Goal: Book appointment/travel/reservation

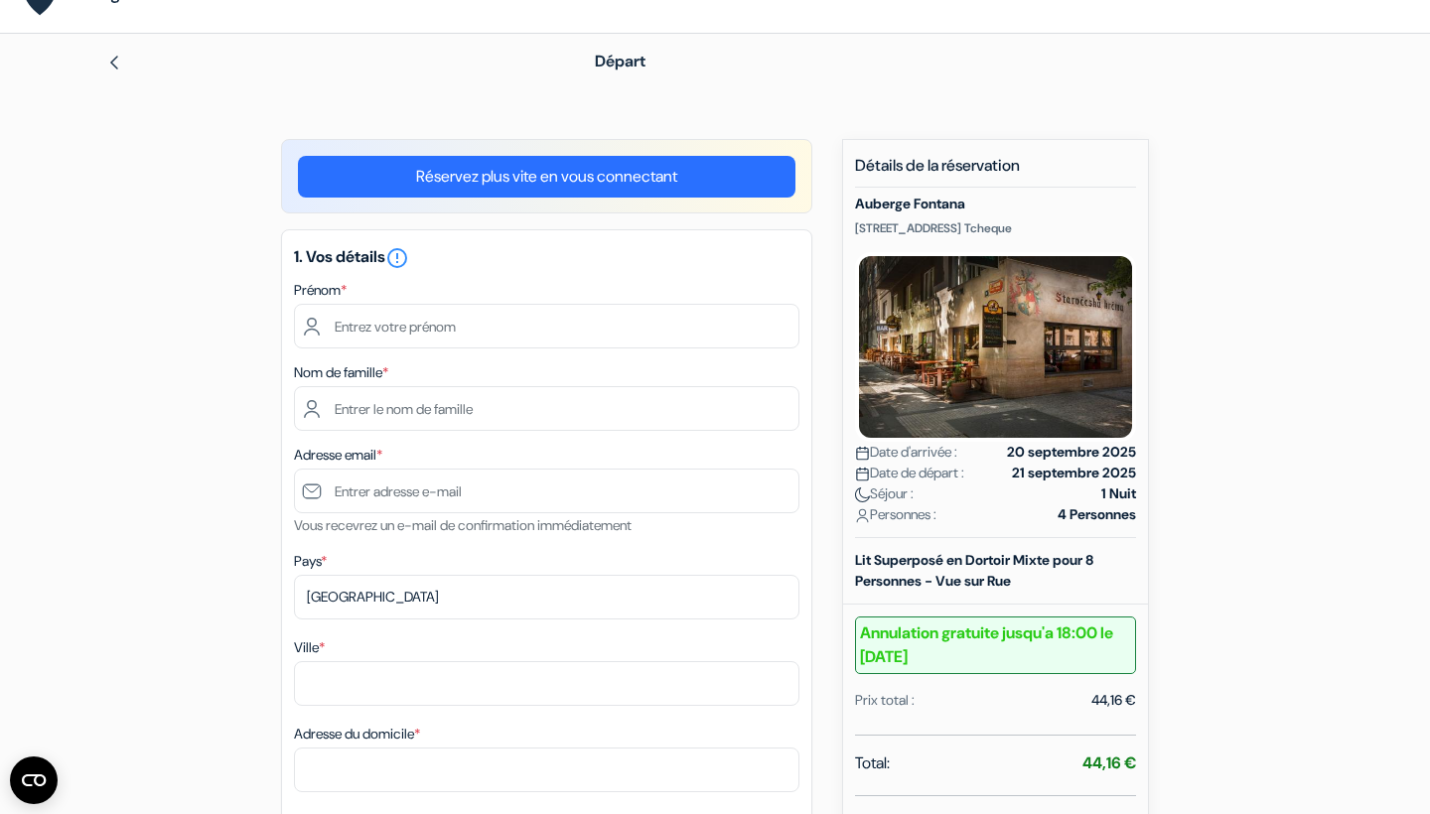
scroll to position [49, 0]
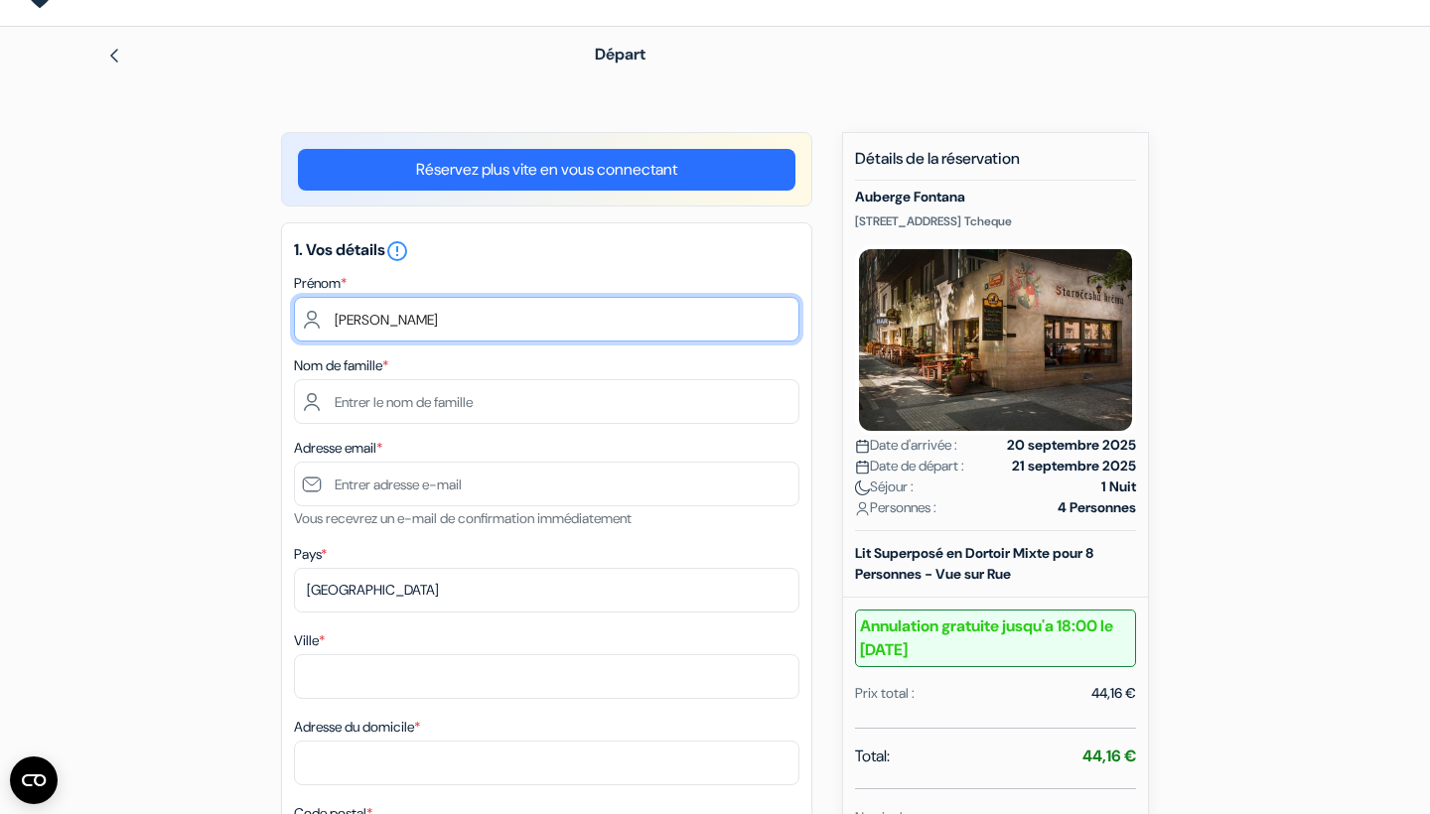
type input "[PERSON_NAME]"
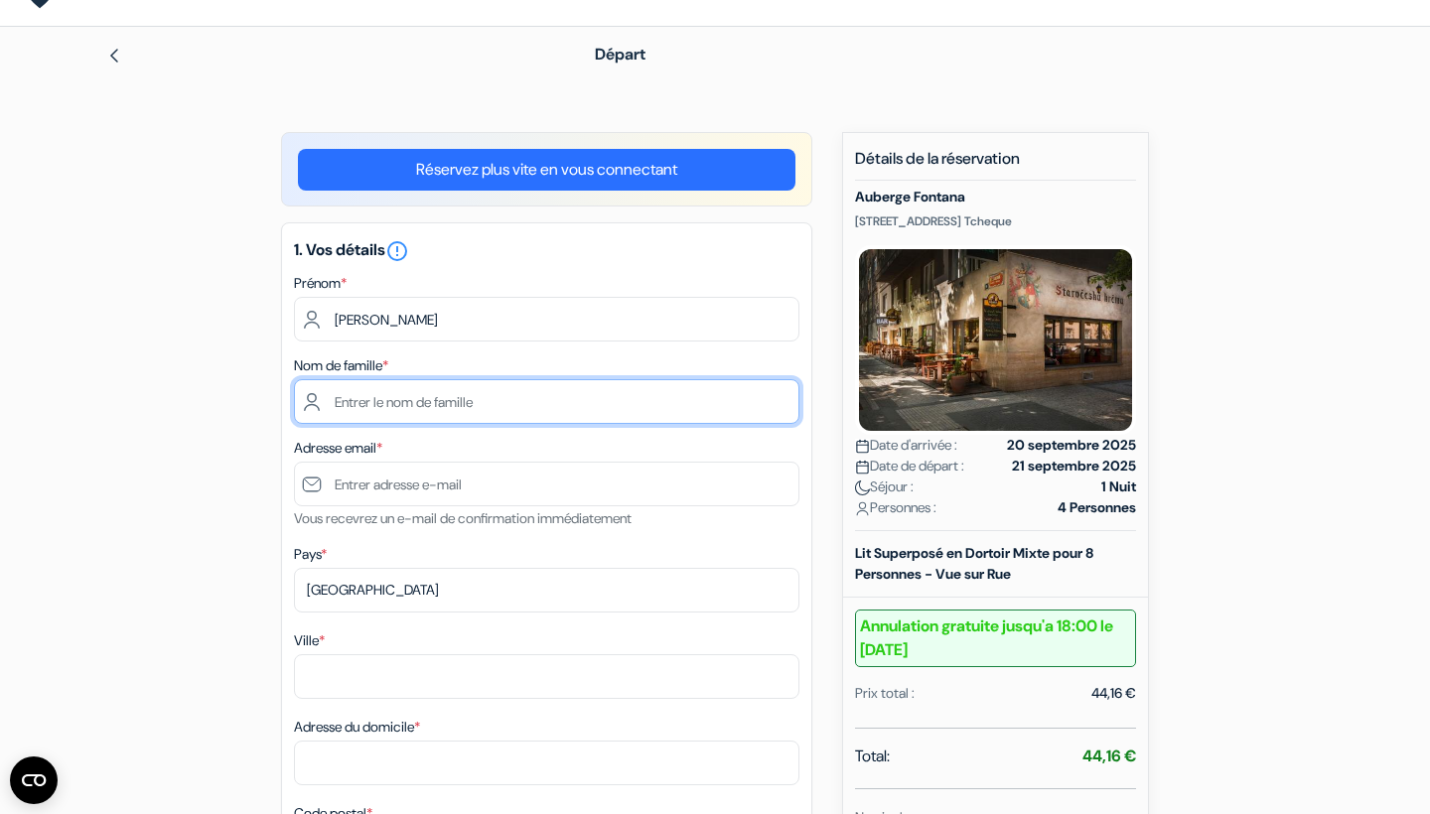
type input "N"
type input "Boute Makota"
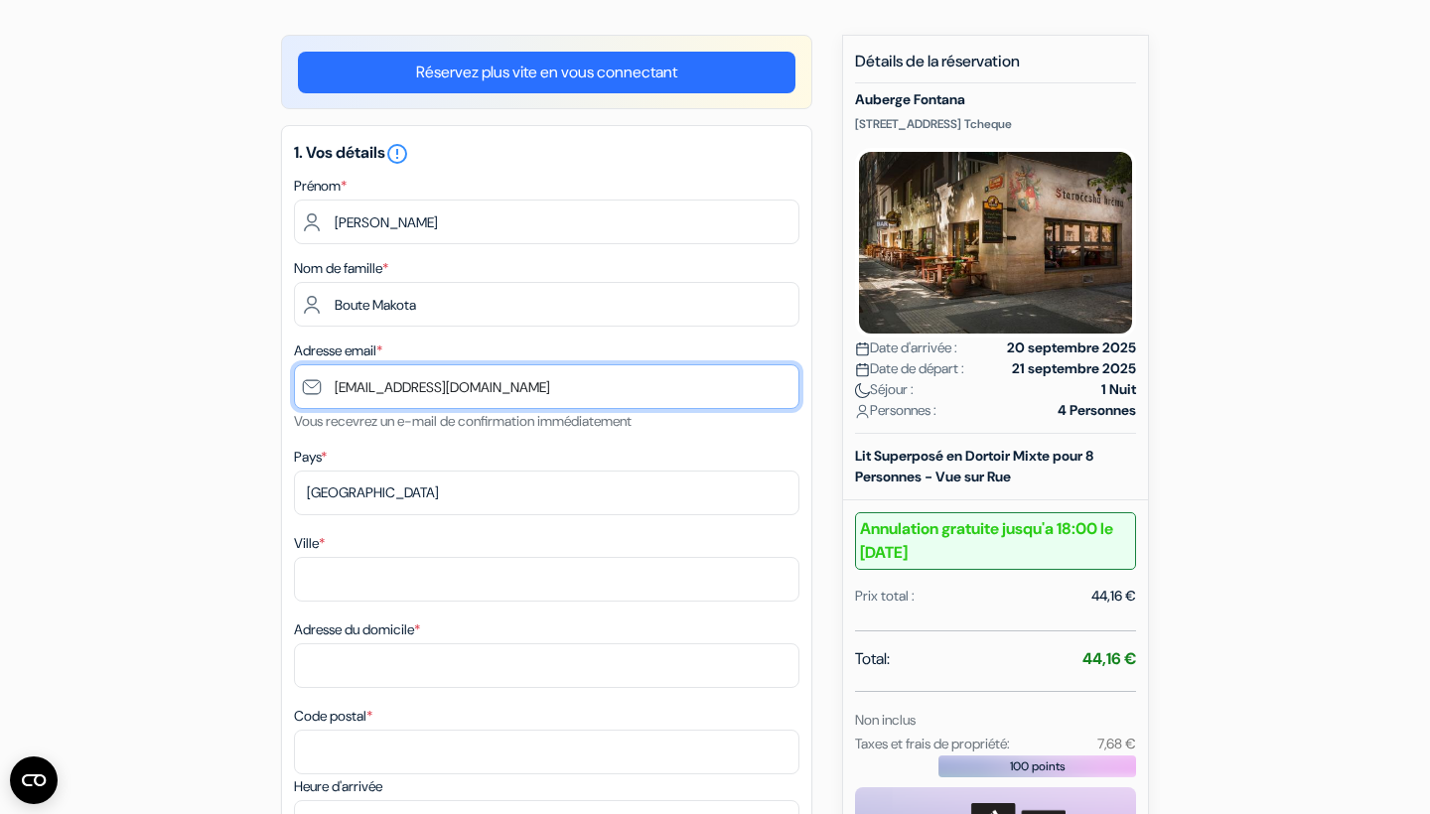
scroll to position [163, 0]
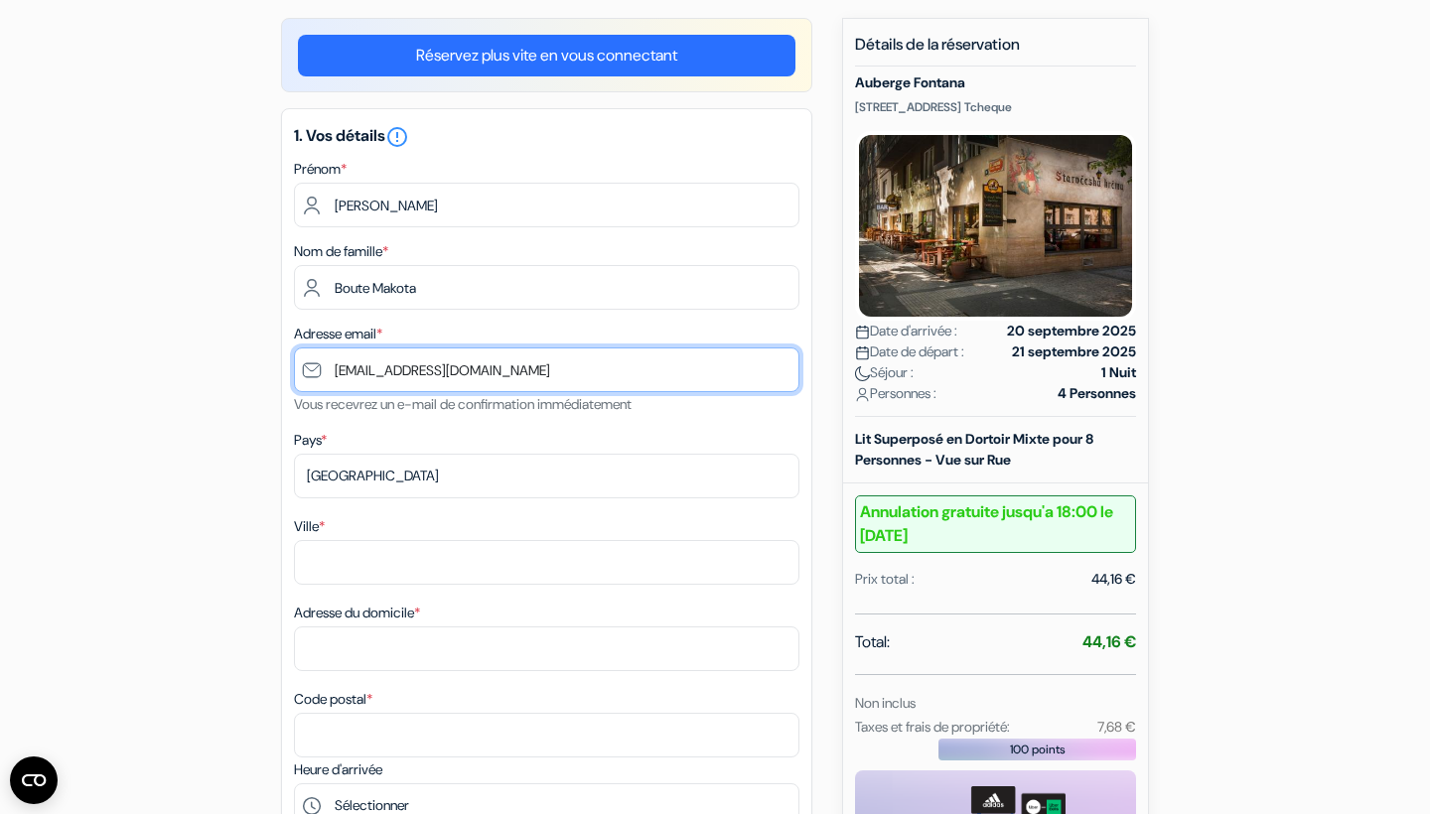
type input "[EMAIL_ADDRESS][DOMAIN_NAME]"
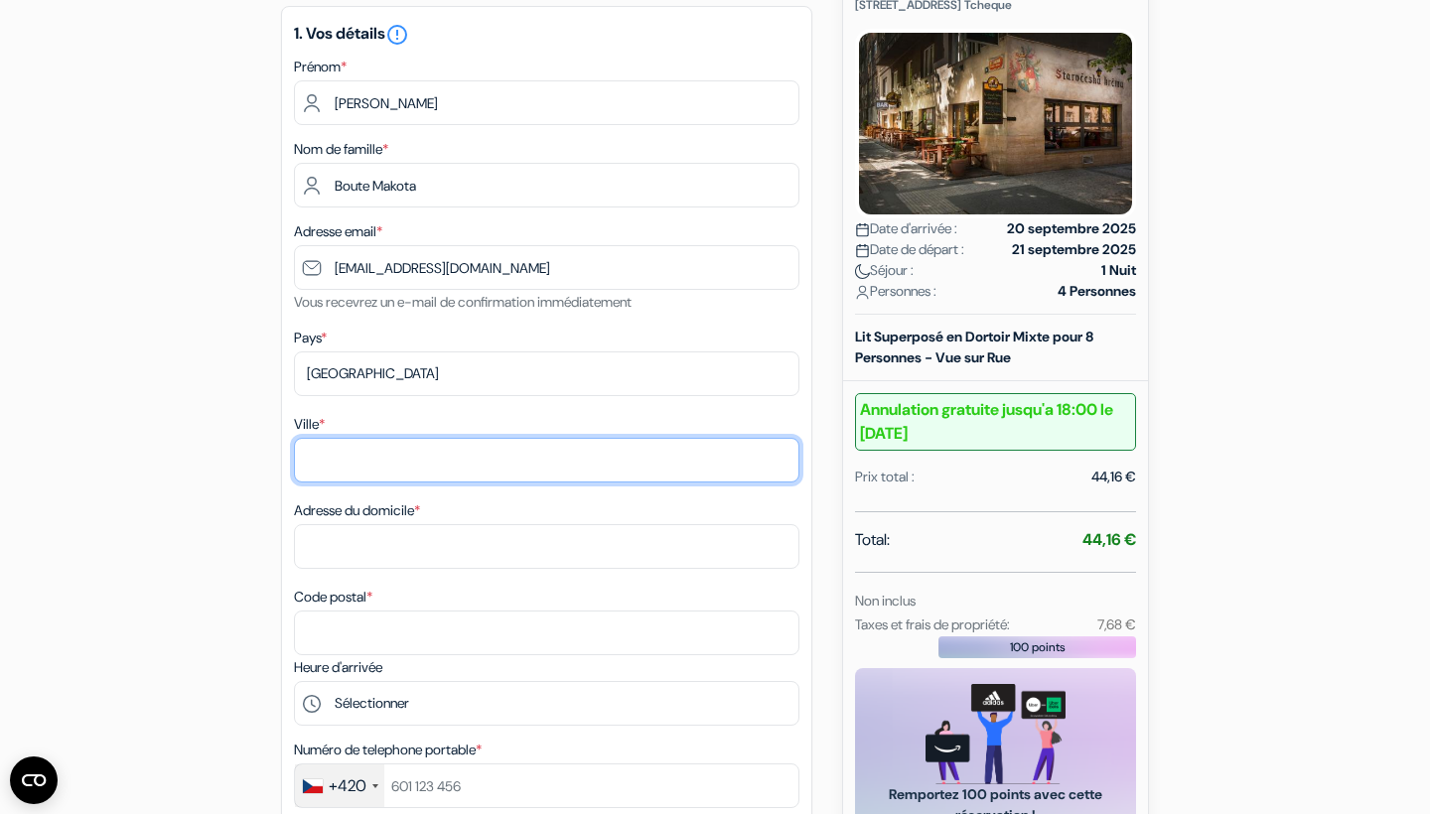
scroll to position [283, 0]
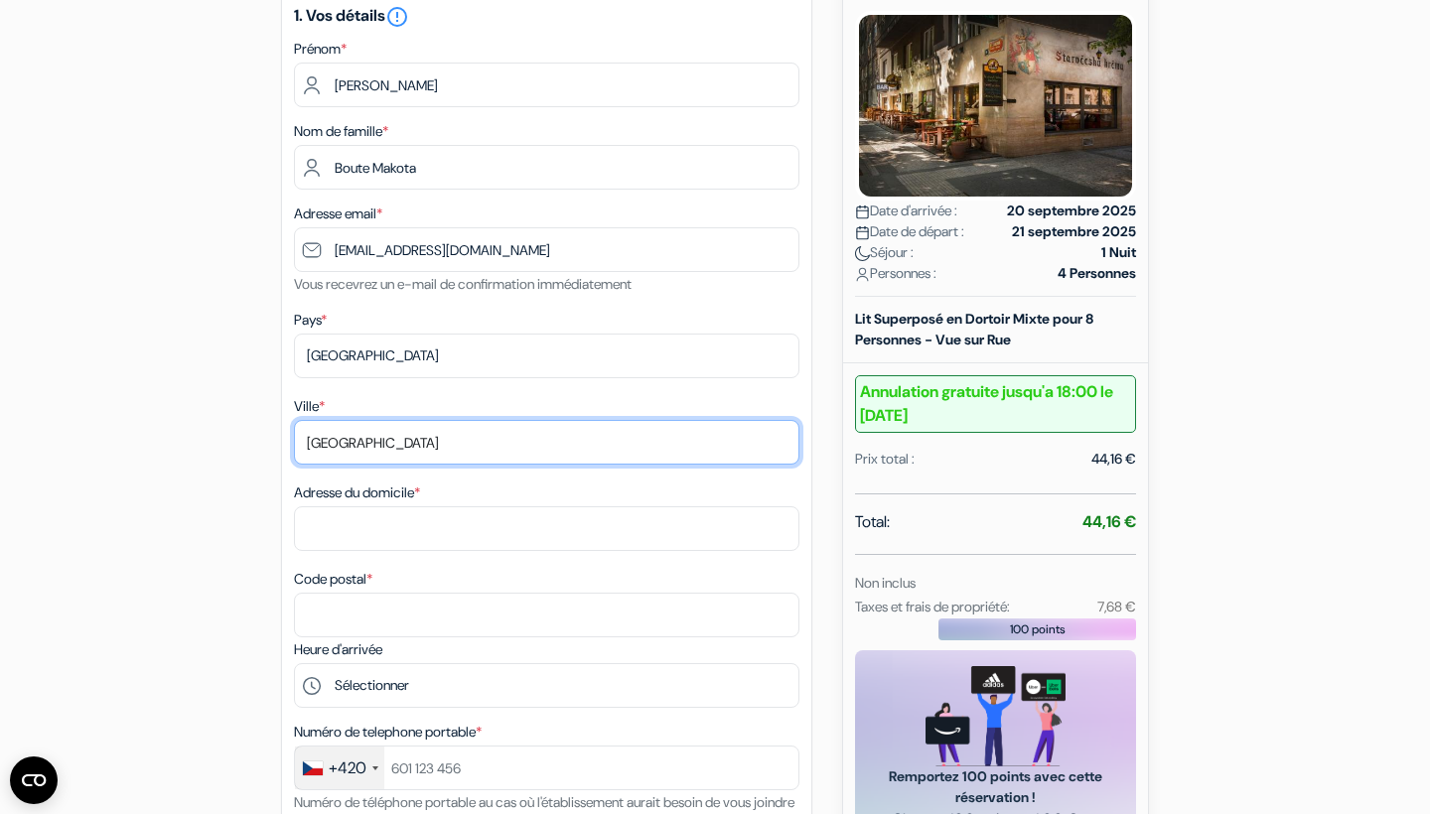
type input "[GEOGRAPHIC_DATA]"
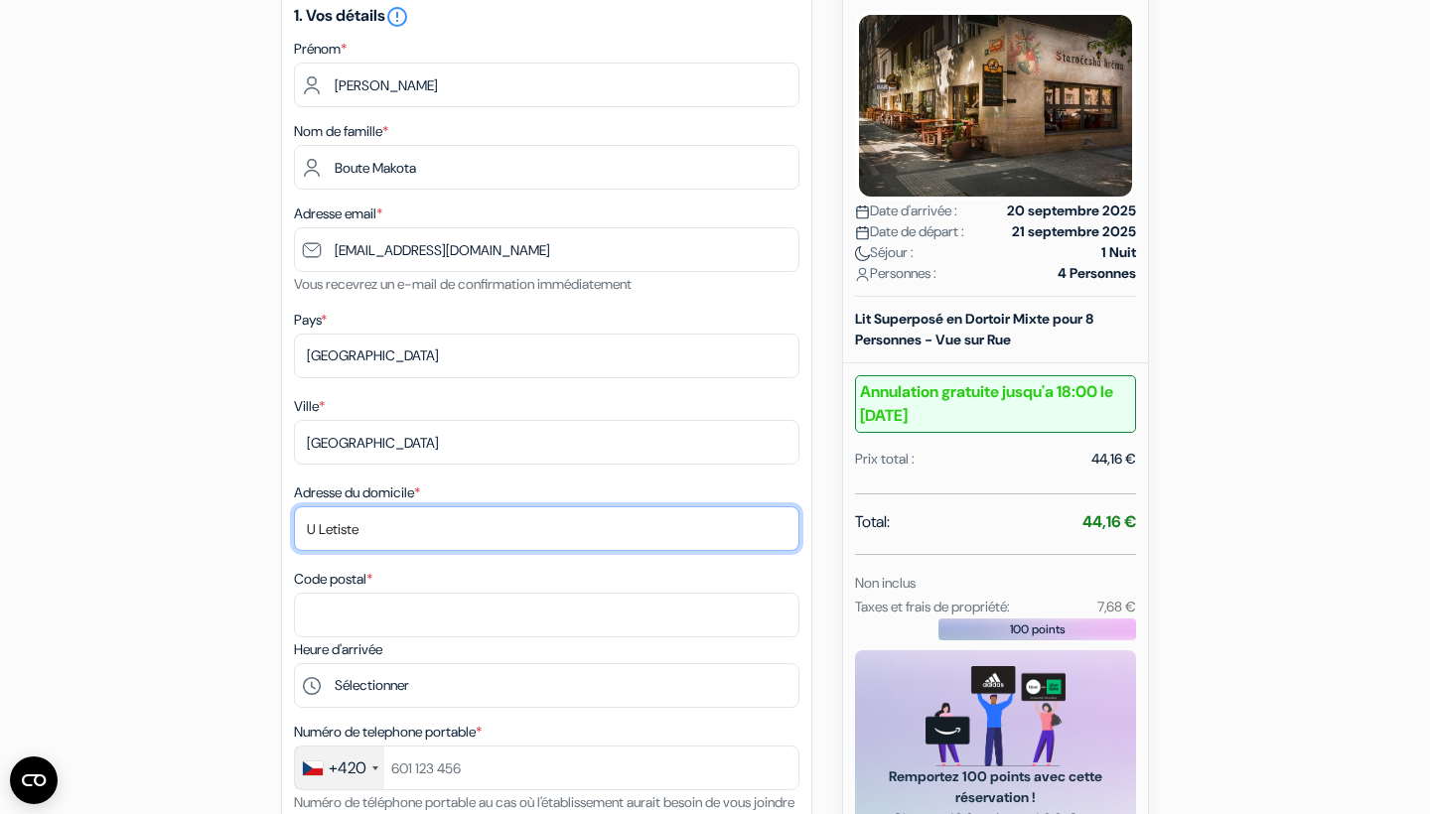
type input "U Letiste"
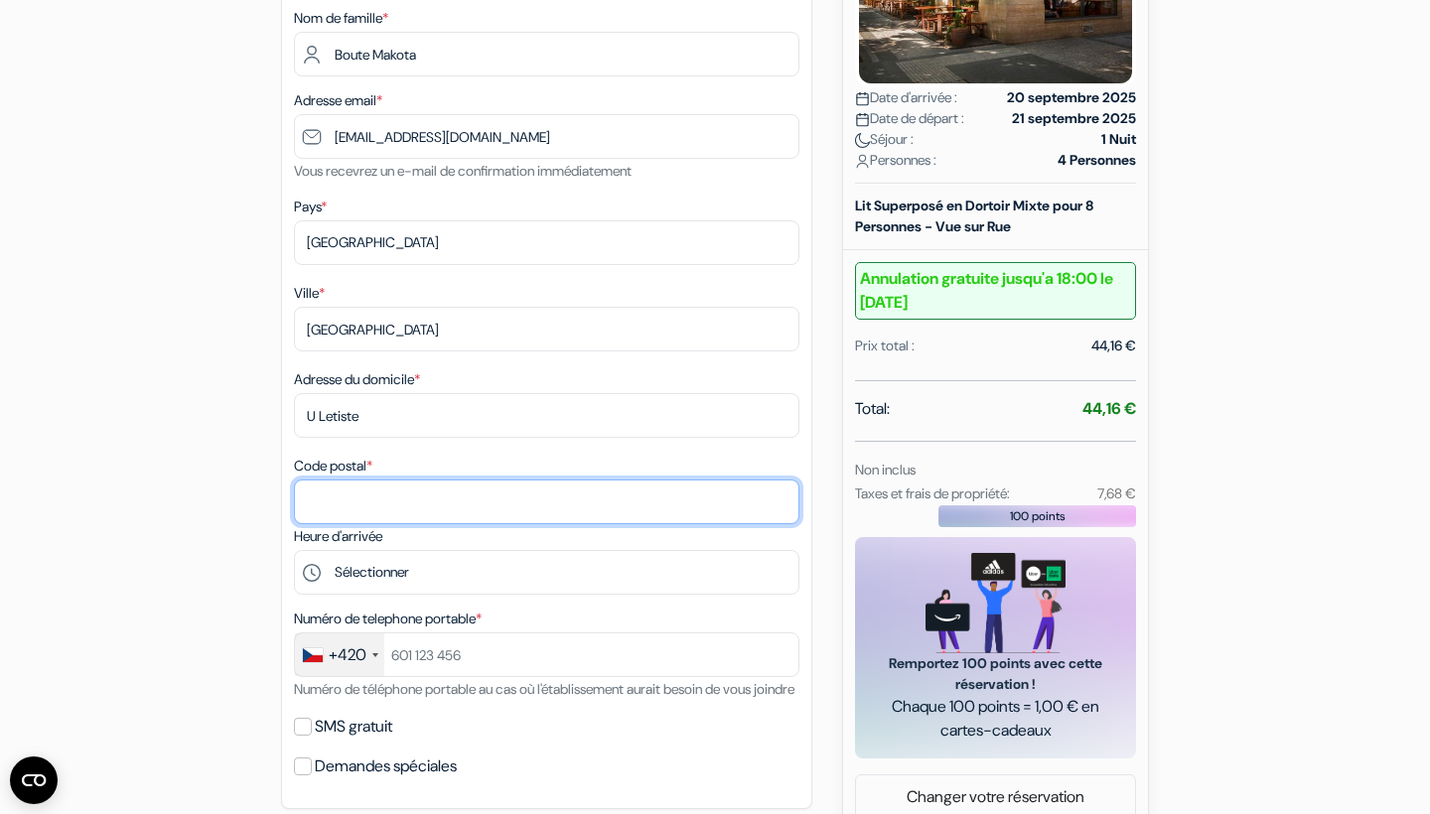
scroll to position [395, 0]
type input "77900"
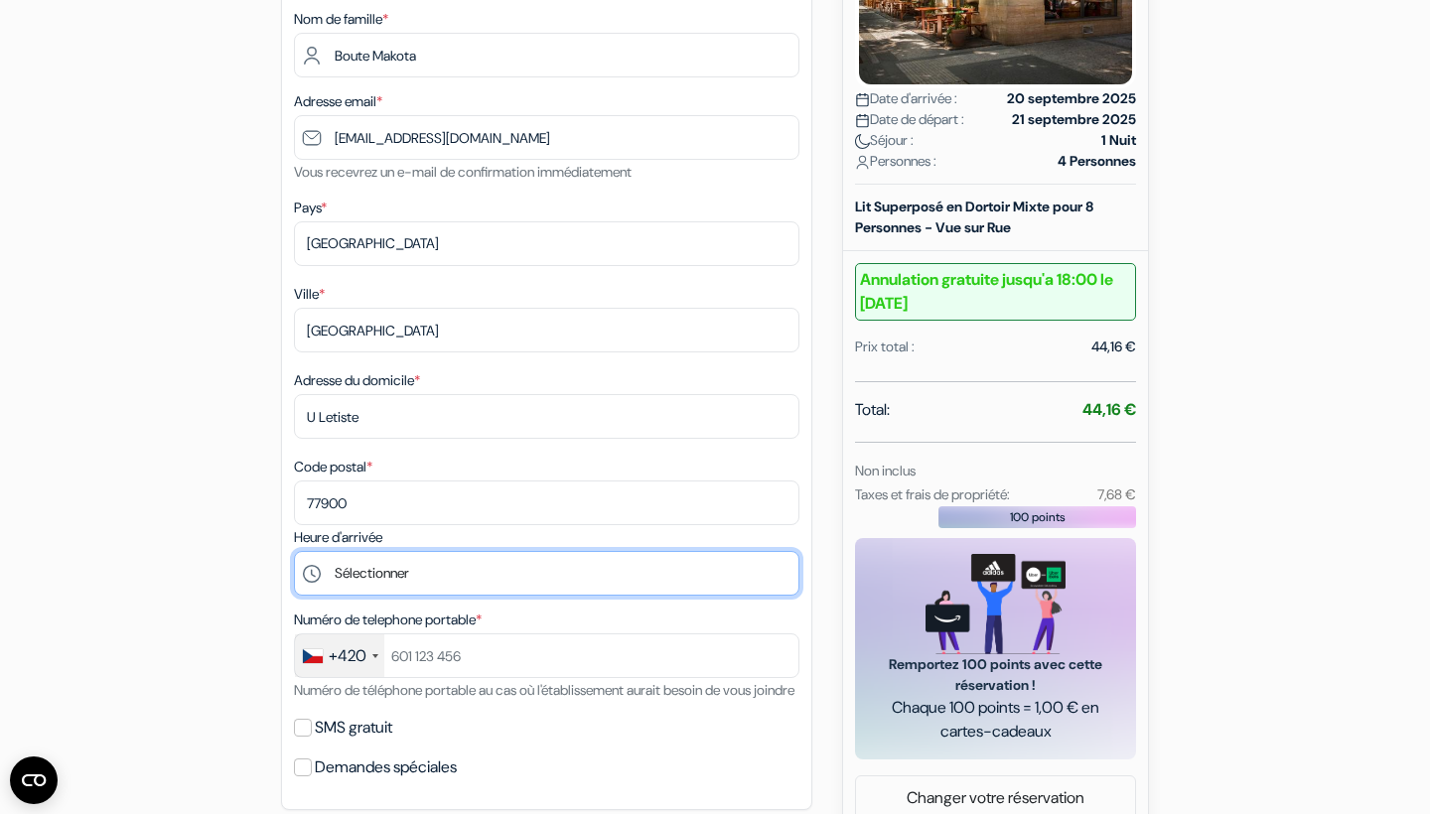
select select "15"
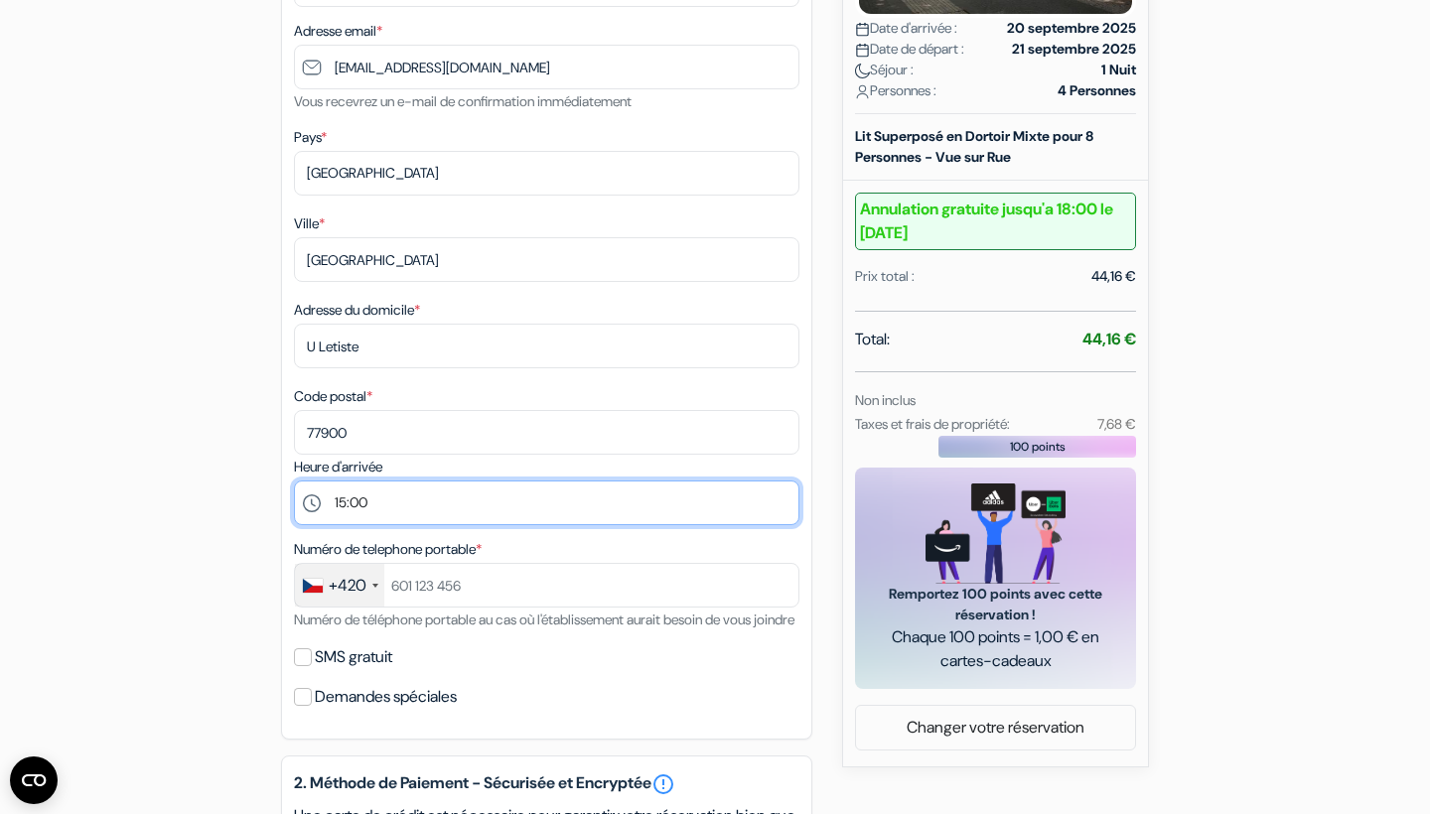
scroll to position [509, 0]
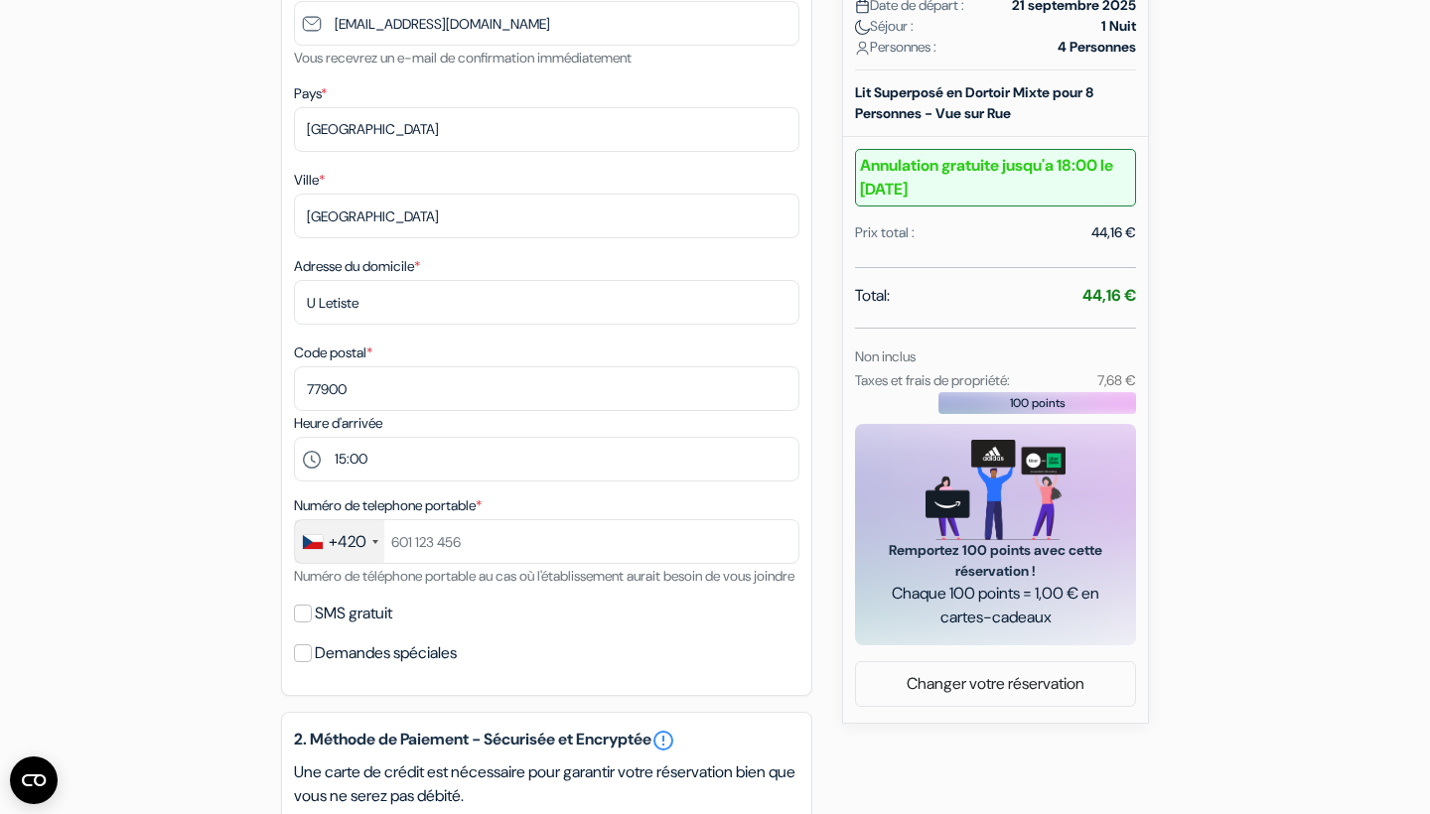
click at [345, 550] on div "+420" at bounding box center [348, 542] width 38 height 24
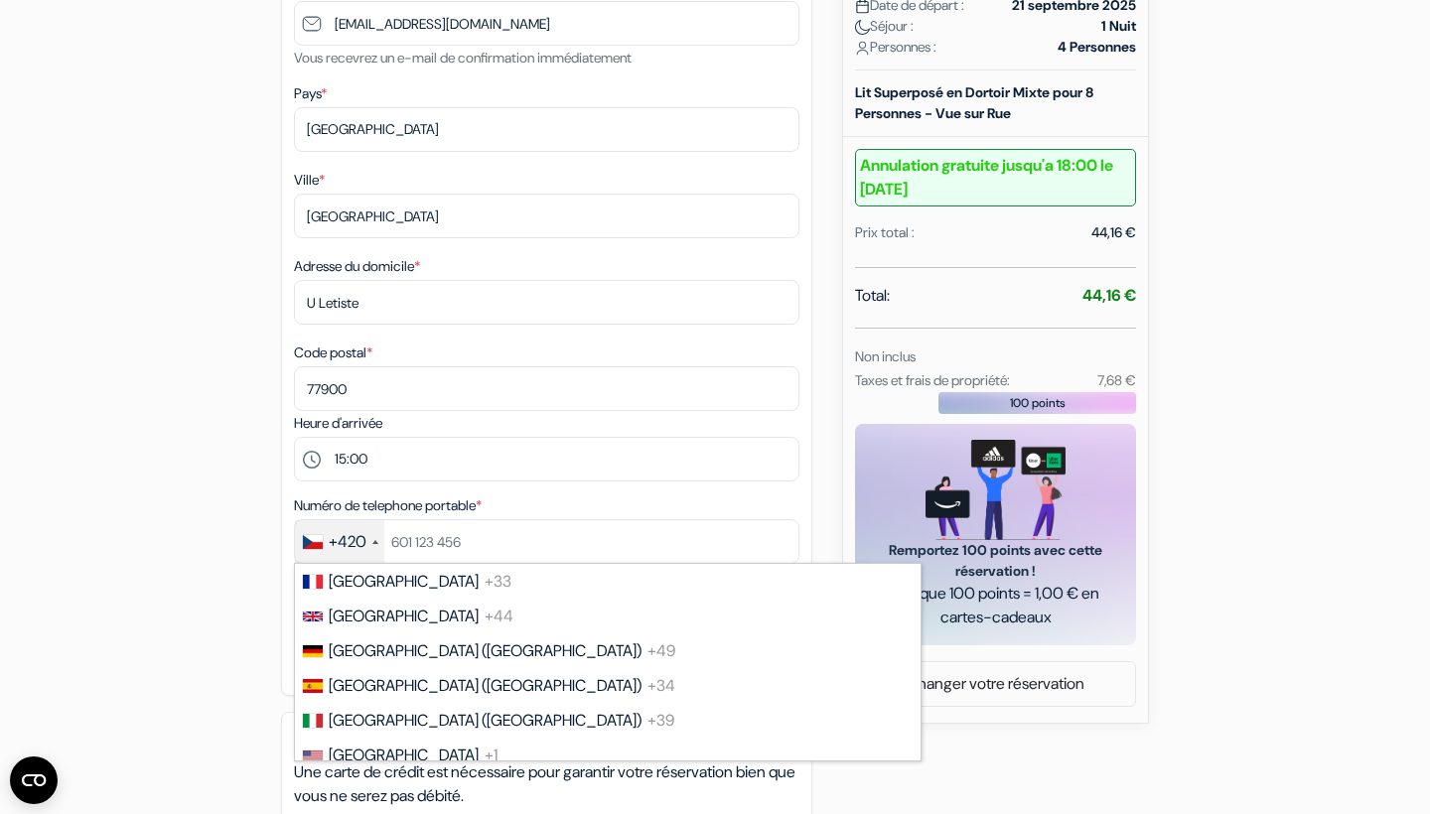
scroll to position [0, 0]
click at [370, 582] on span "[GEOGRAPHIC_DATA]" at bounding box center [404, 581] width 150 height 21
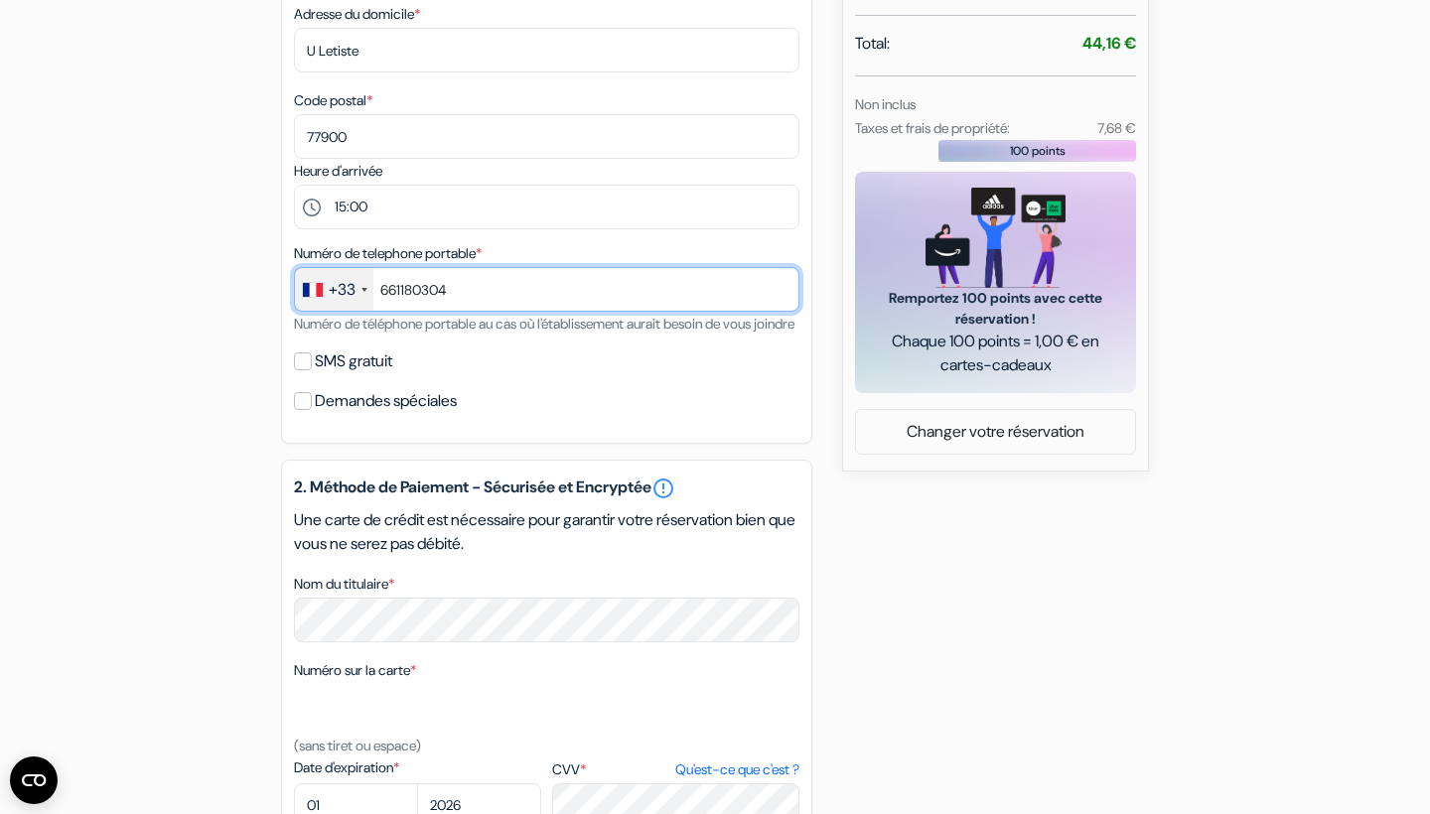
scroll to position [761, 0]
type input "661180304"
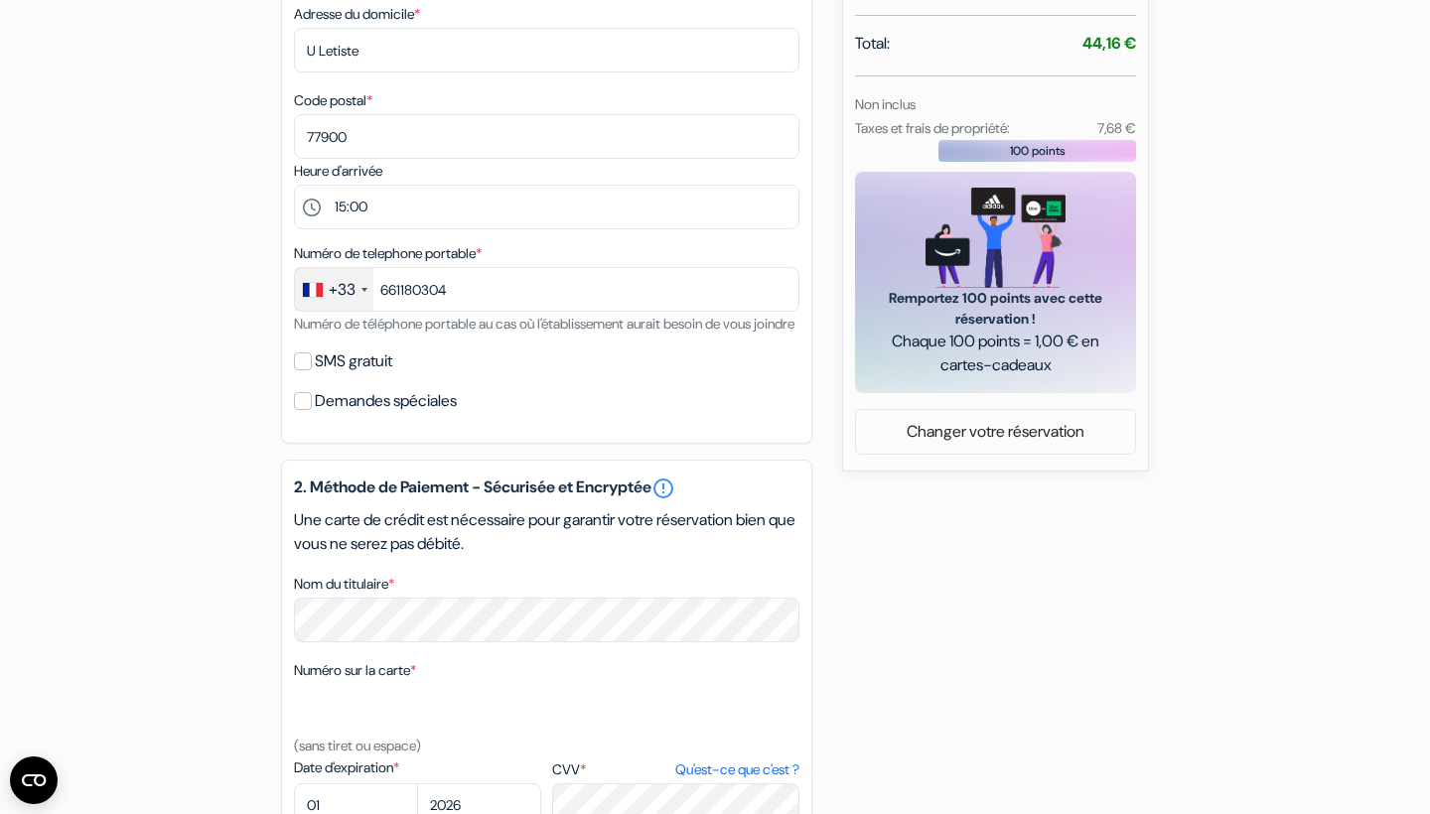
click at [307, 370] on input "SMS gratuit" at bounding box center [303, 361] width 18 height 18
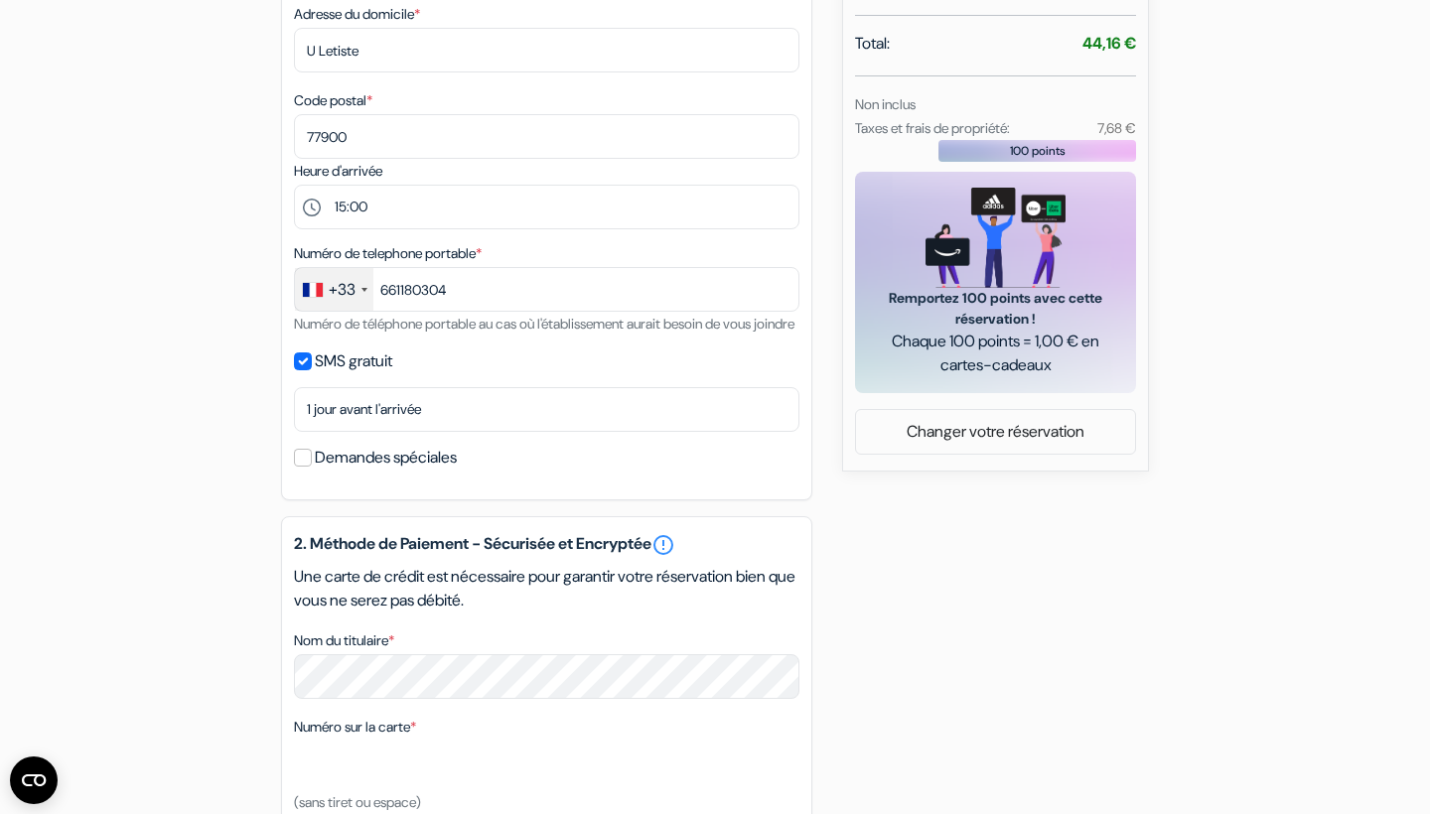
click at [309, 370] on input "SMS gratuit" at bounding box center [303, 361] width 18 height 18
checkbox input "false"
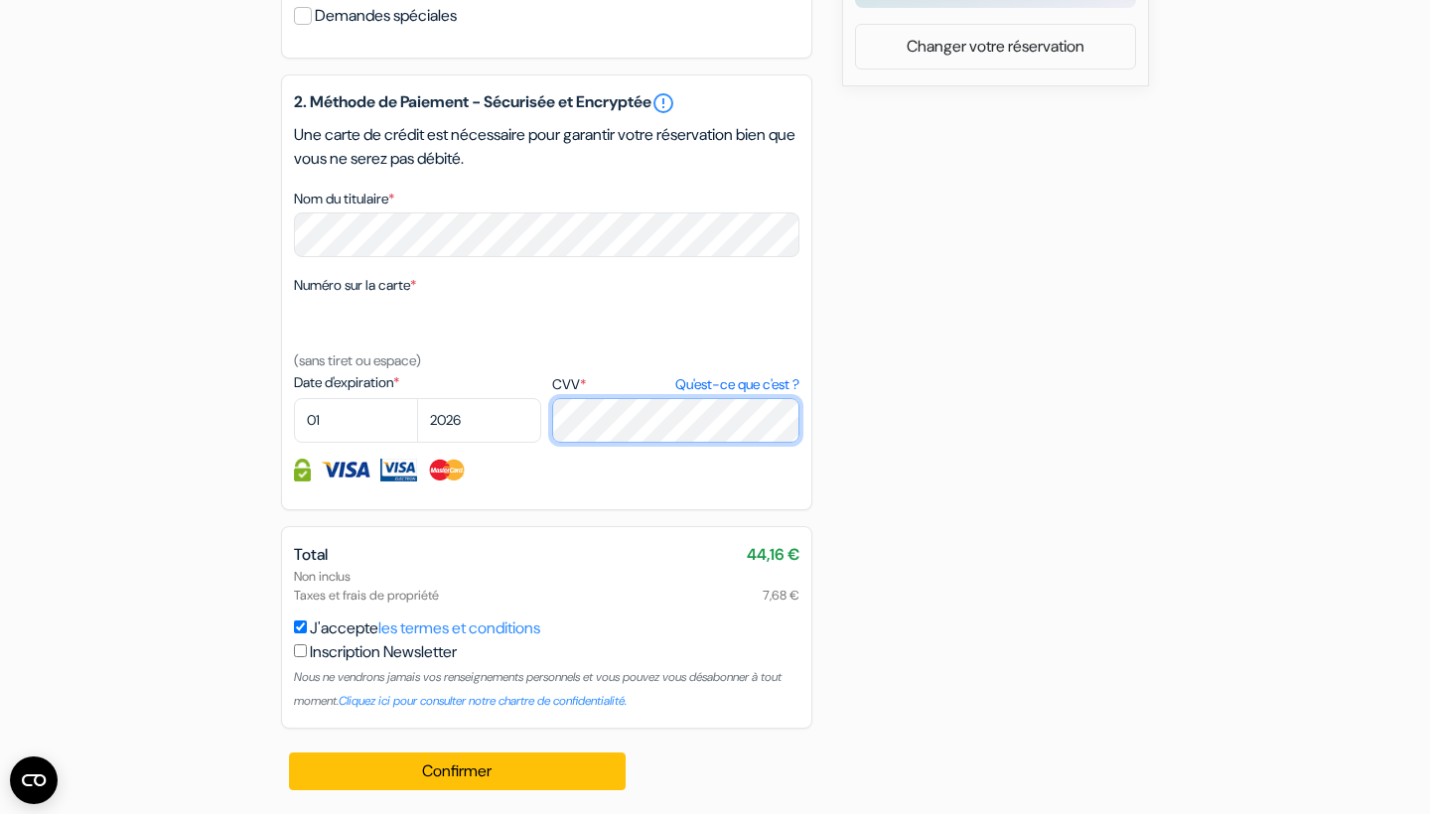
scroll to position [1170, 0]
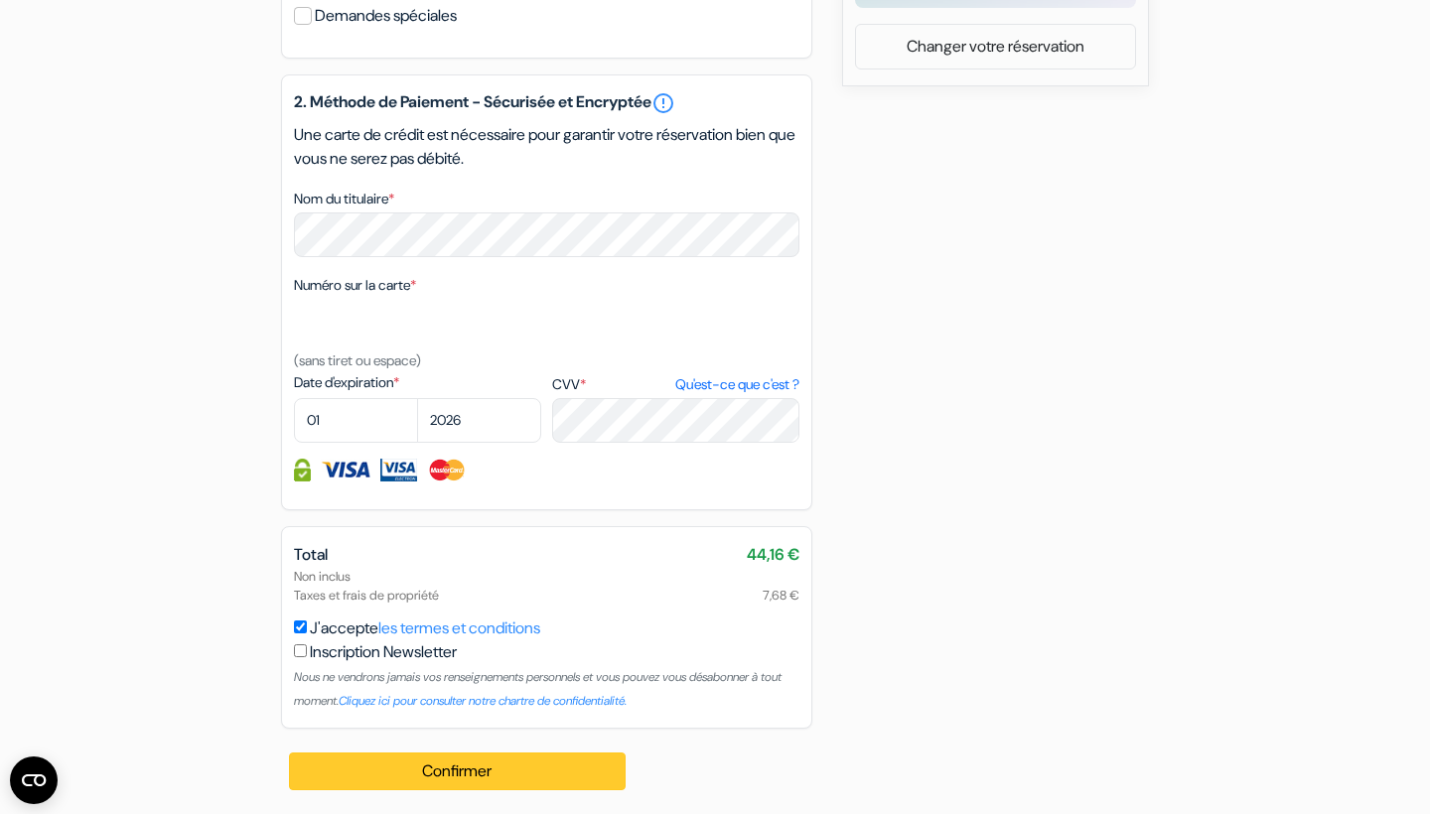
click at [483, 775] on button "Confirmer Loading..." at bounding box center [457, 771] width 337 height 38
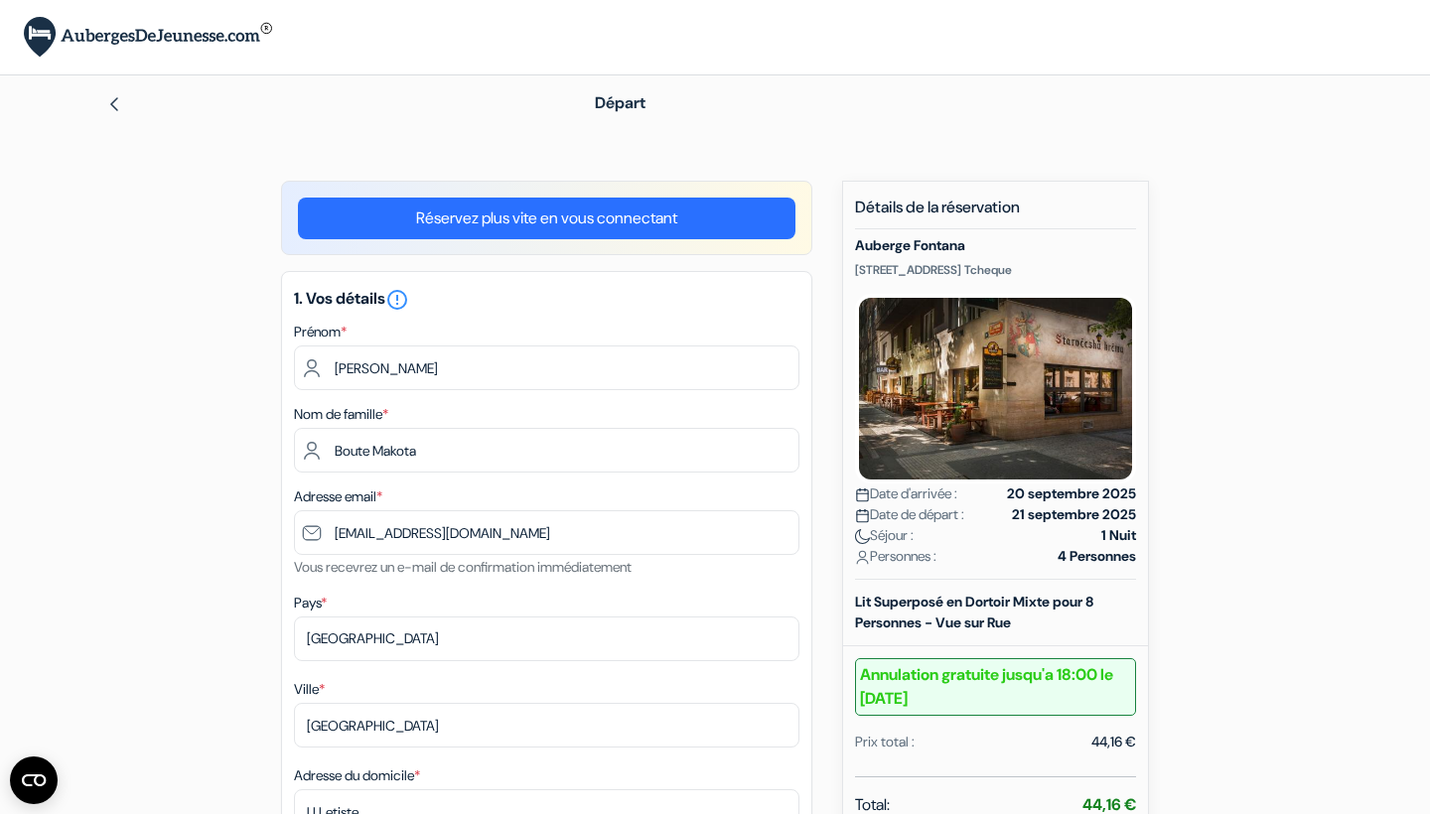
scroll to position [0, 0]
click at [703, 219] on link "Réservez plus vite en vous connectant" at bounding box center [546, 219] width 497 height 42
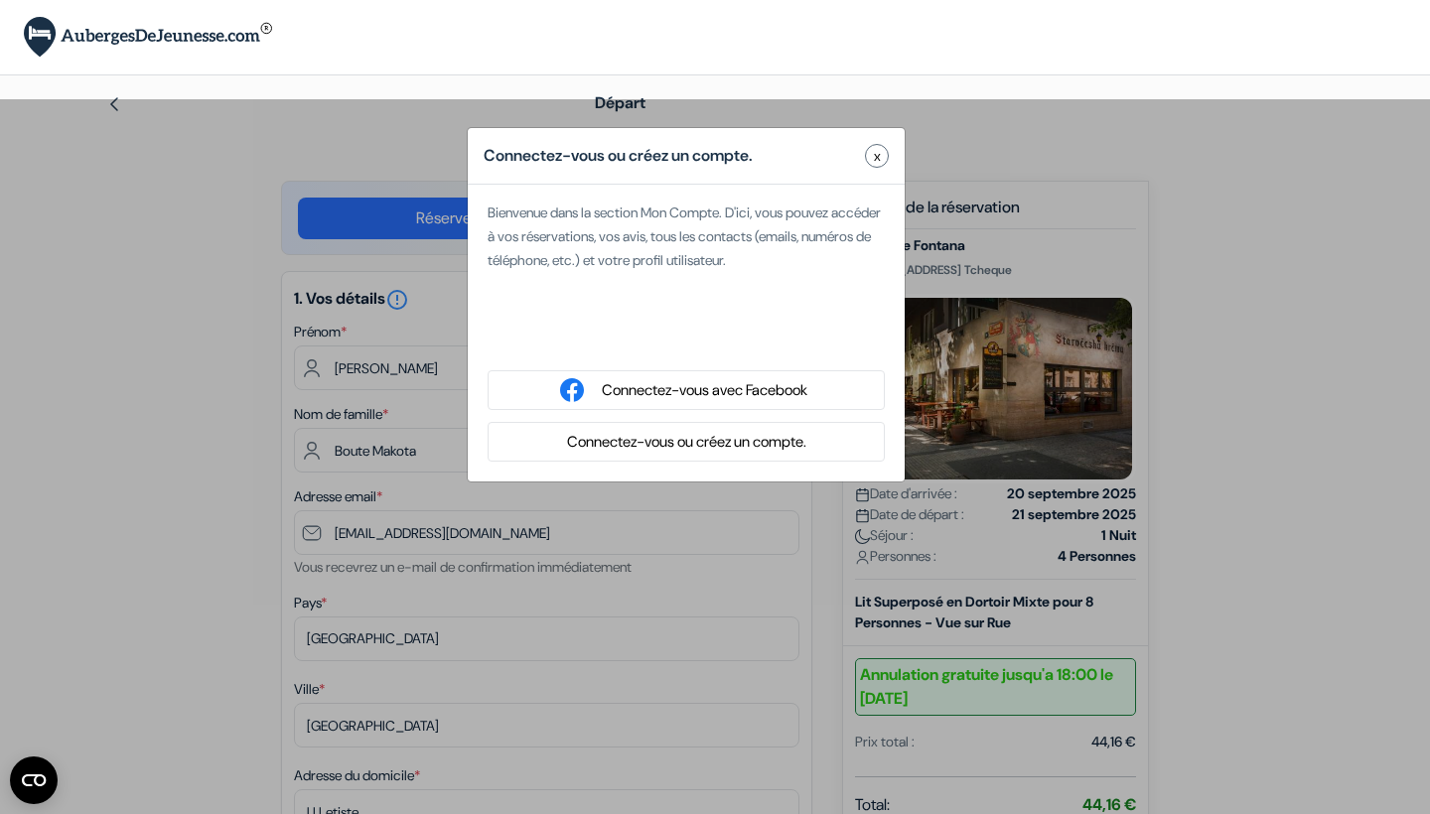
click at [876, 163] on span "x" at bounding box center [877, 156] width 7 height 21
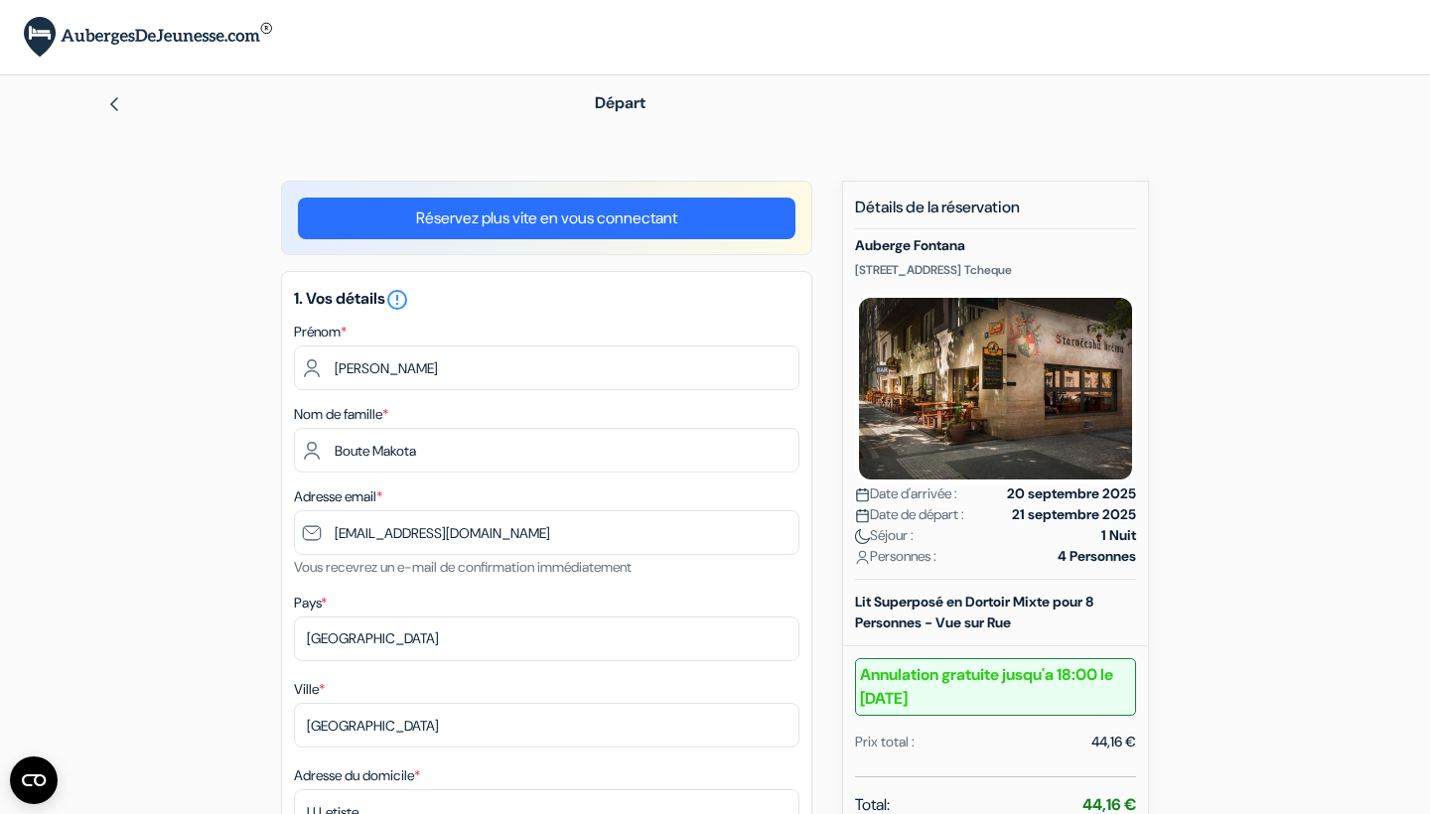
click at [676, 199] on link "Réservez plus vite en vous connectant" at bounding box center [546, 219] width 497 height 42
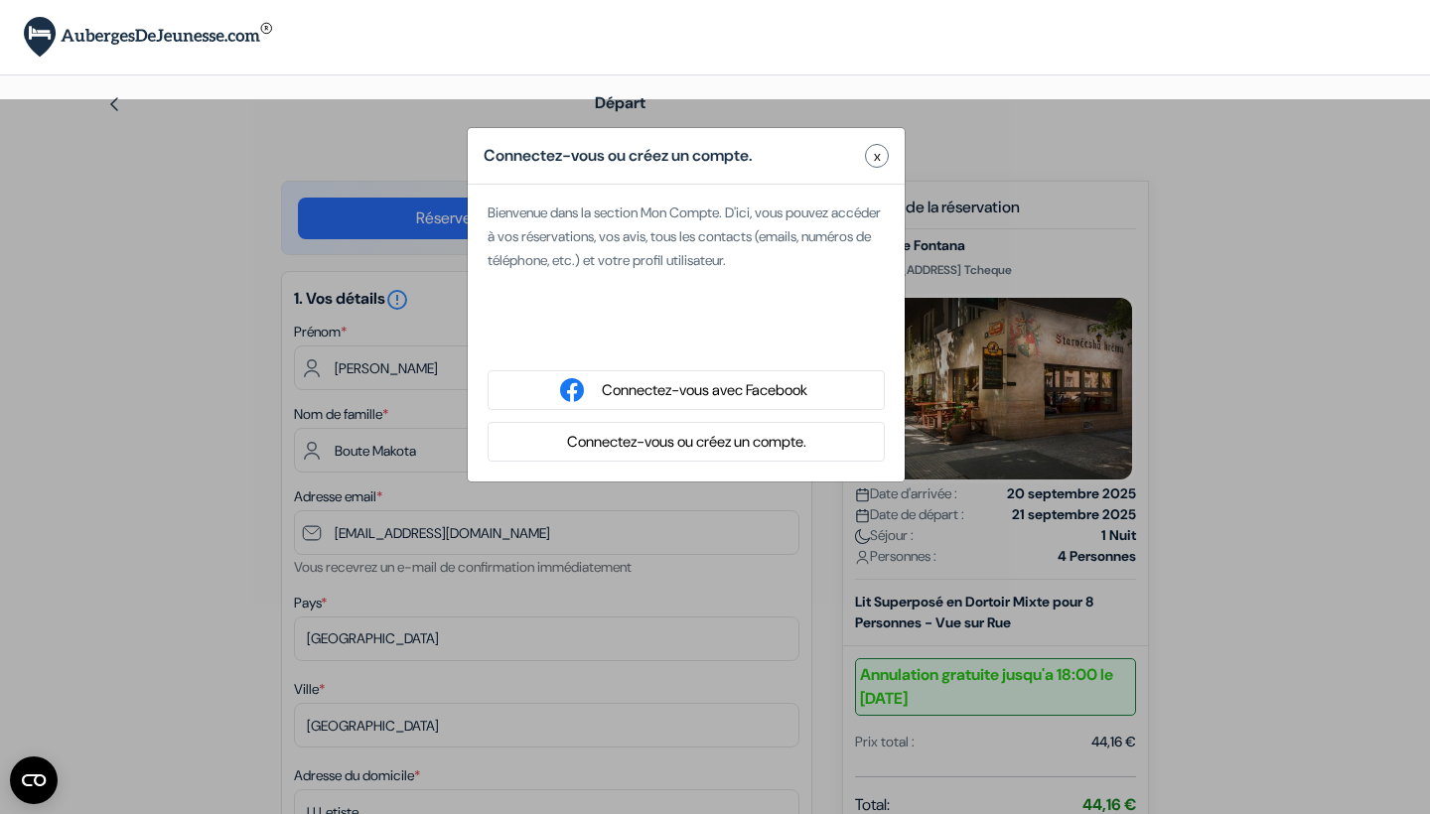
click at [667, 454] on button "Connectez-vous ou créez un compte." at bounding box center [686, 442] width 251 height 25
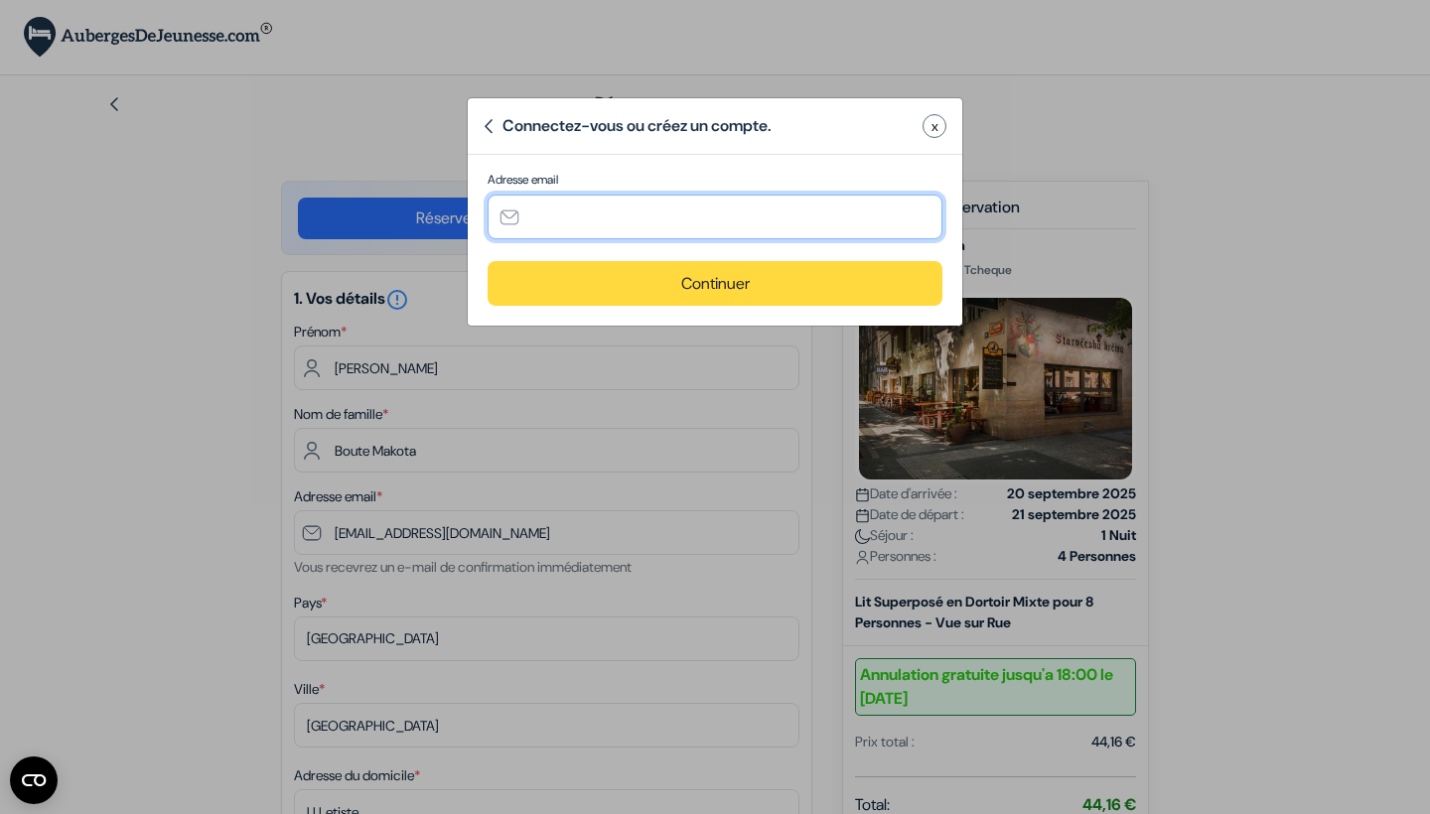
click at [700, 221] on input "text" at bounding box center [714, 217] width 455 height 45
type input "[EMAIL_ADDRESS][DOMAIN_NAME]"
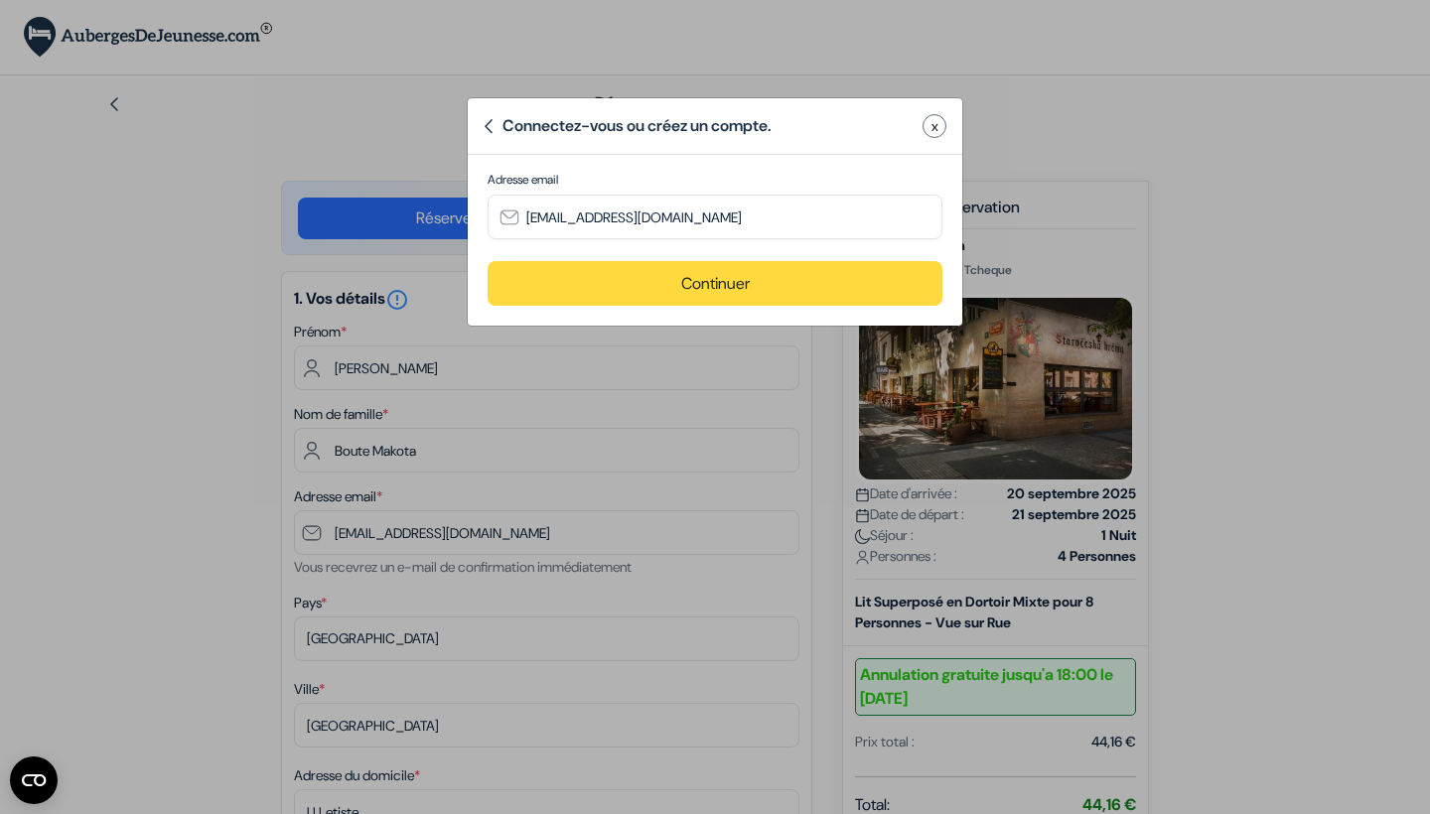
click at [800, 282] on button "Continuer" at bounding box center [714, 283] width 455 height 45
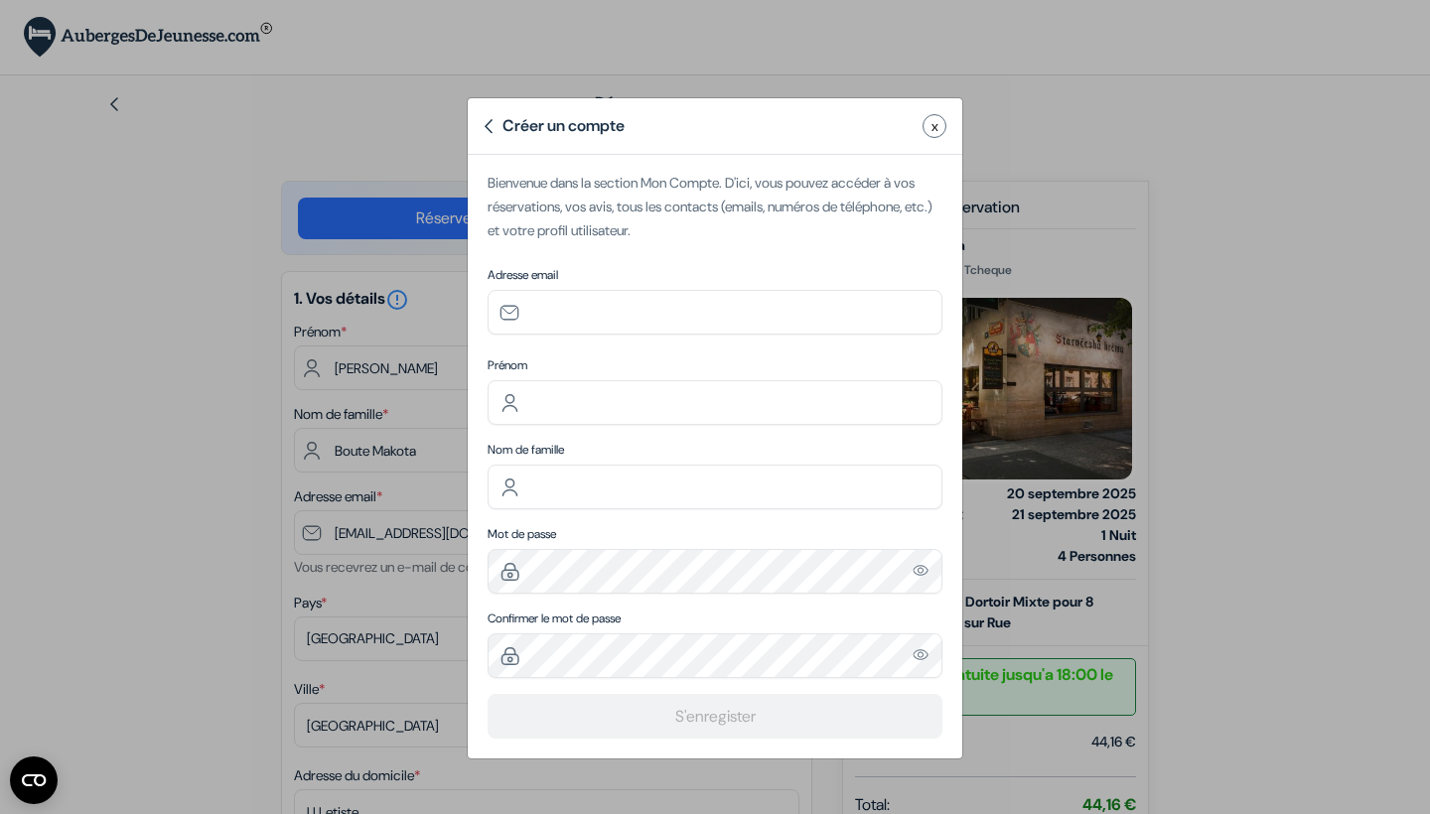
type input "[EMAIL_ADDRESS][DOMAIN_NAME]"
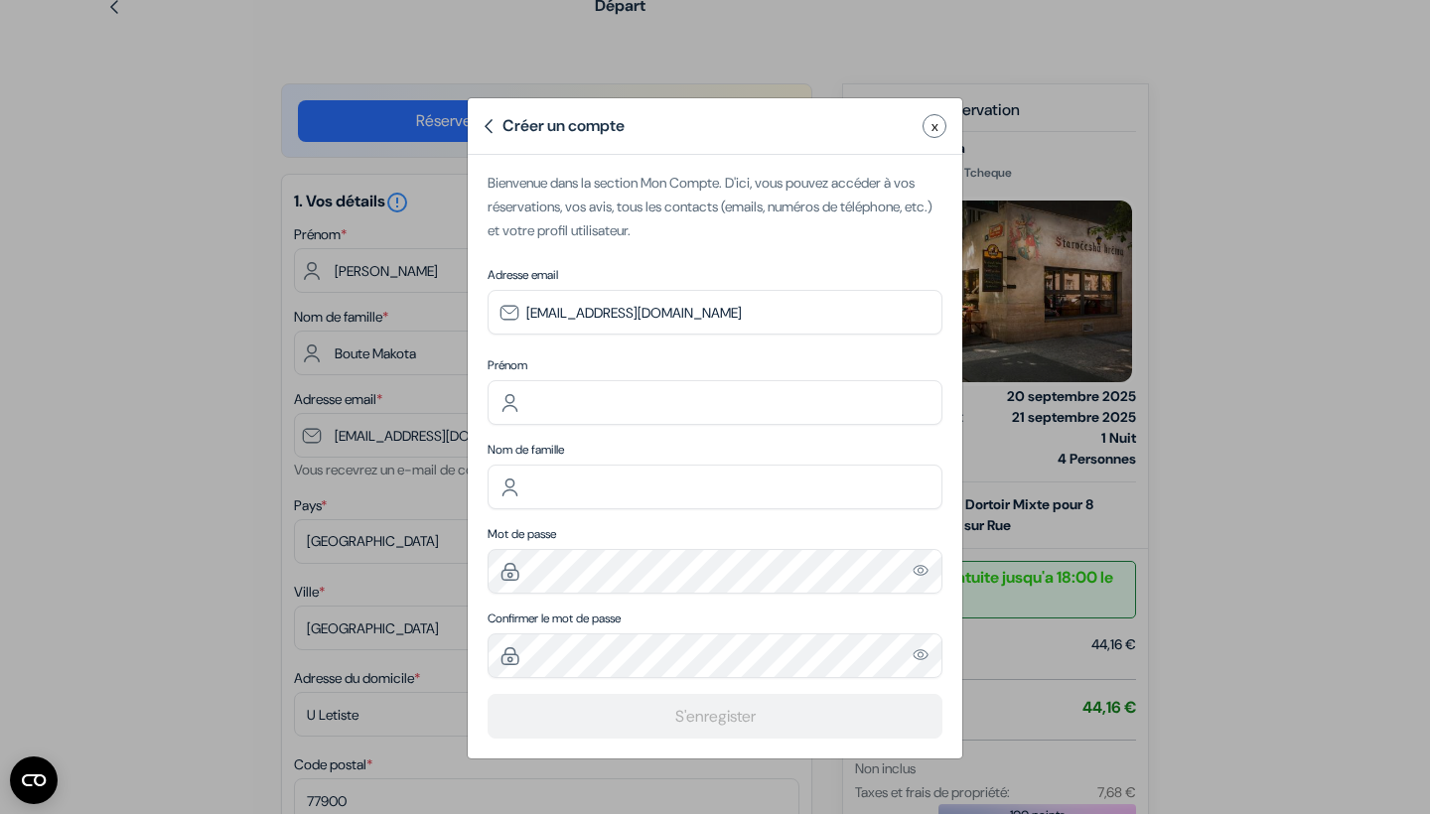
scroll to position [103, 0]
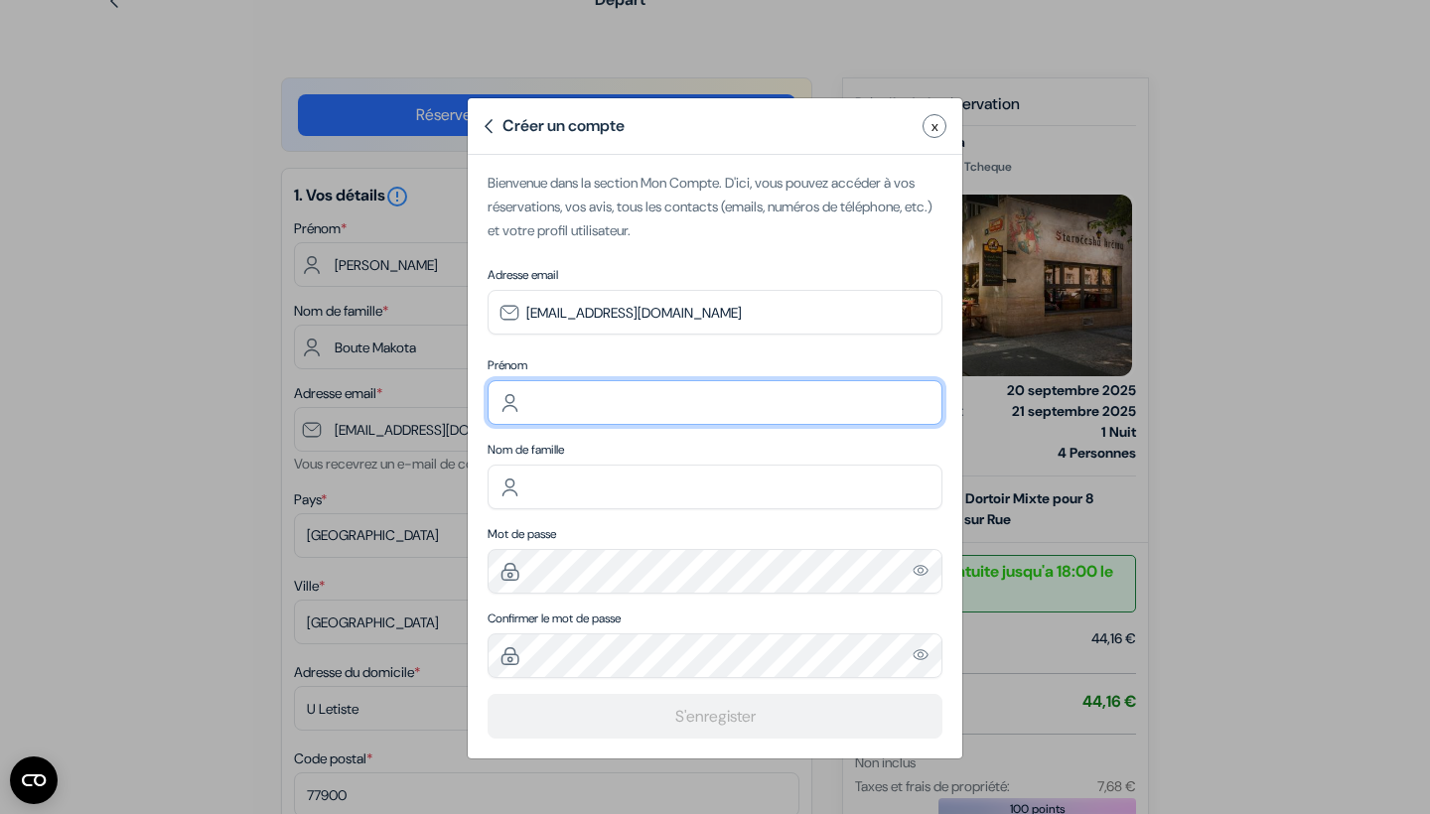
click at [629, 398] on input "text" at bounding box center [714, 402] width 455 height 45
type input "[PERSON_NAME]"
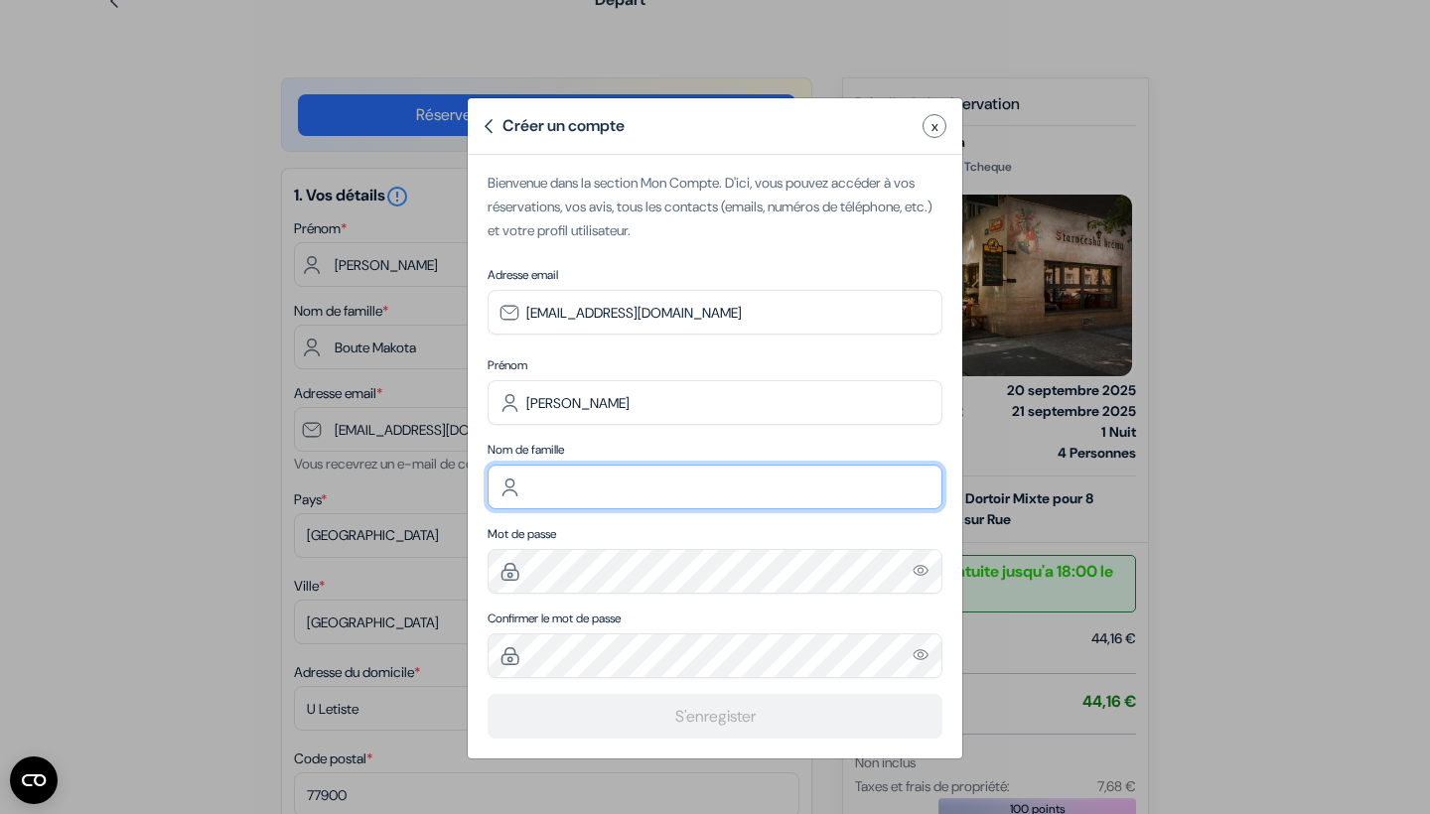
click at [565, 494] on input "text" at bounding box center [714, 487] width 455 height 45
type input "Boute Makota"
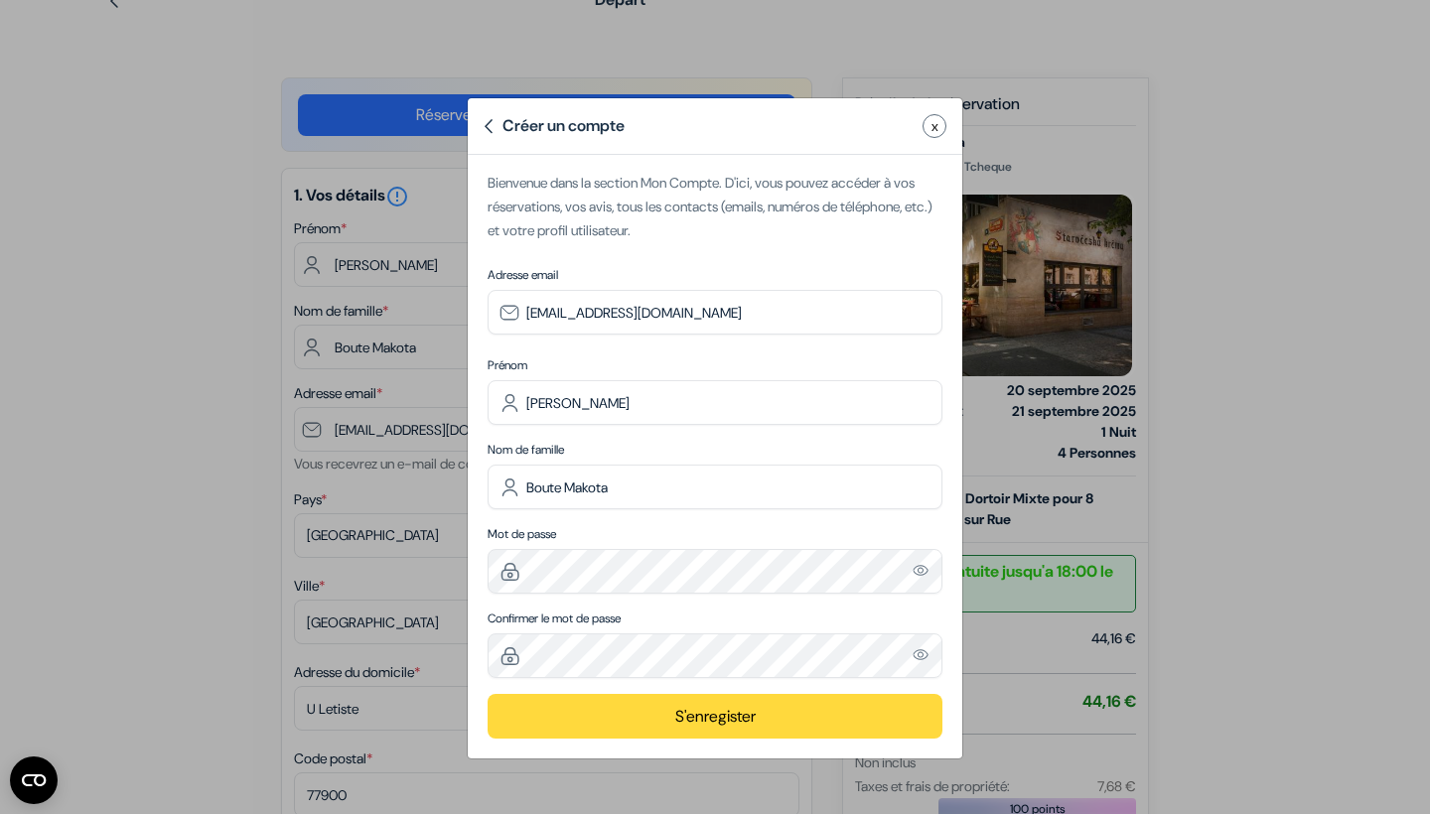
click at [649, 725] on button "S'enregister" at bounding box center [714, 716] width 455 height 45
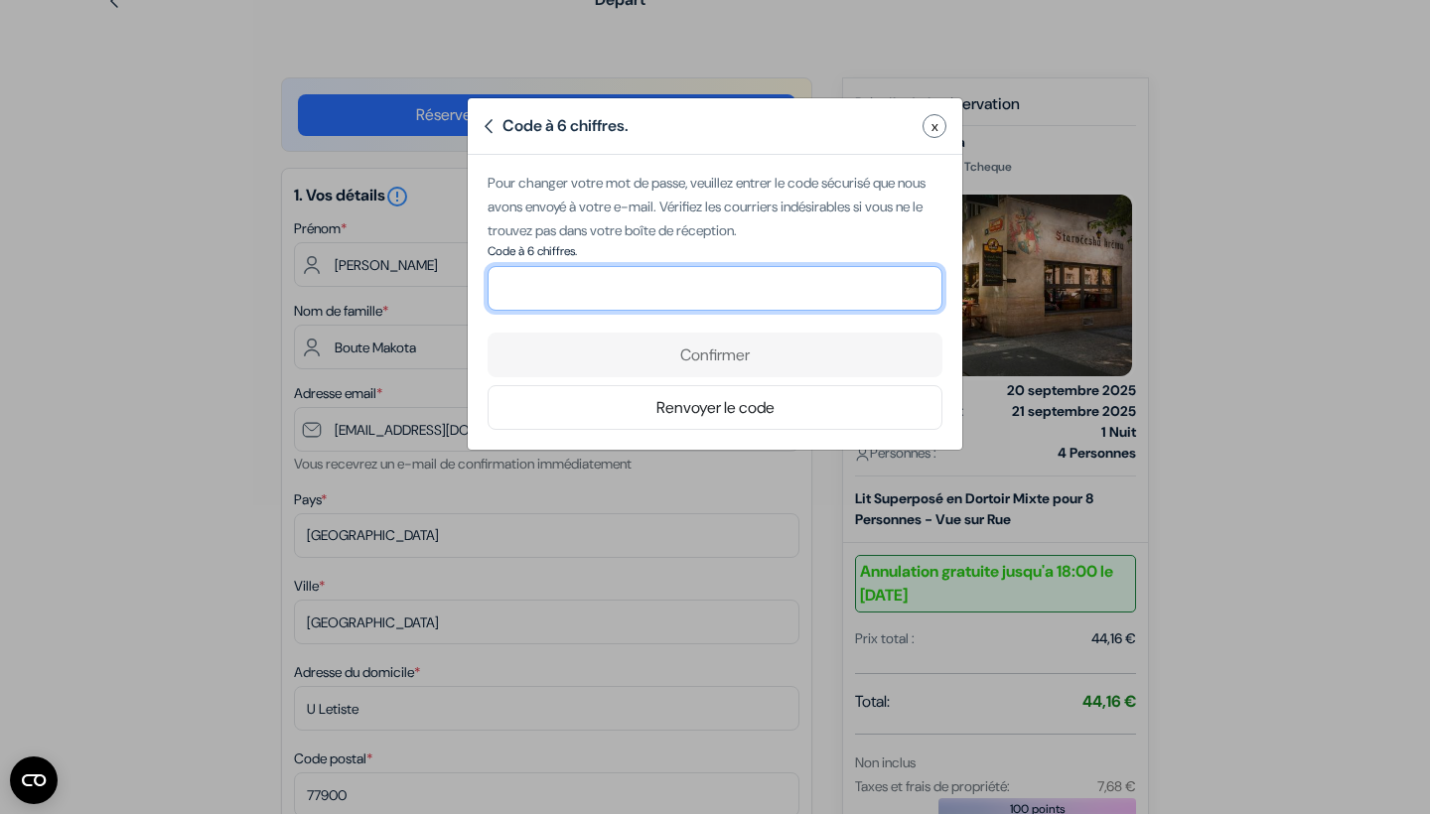
click at [806, 282] on input "number" at bounding box center [714, 288] width 455 height 45
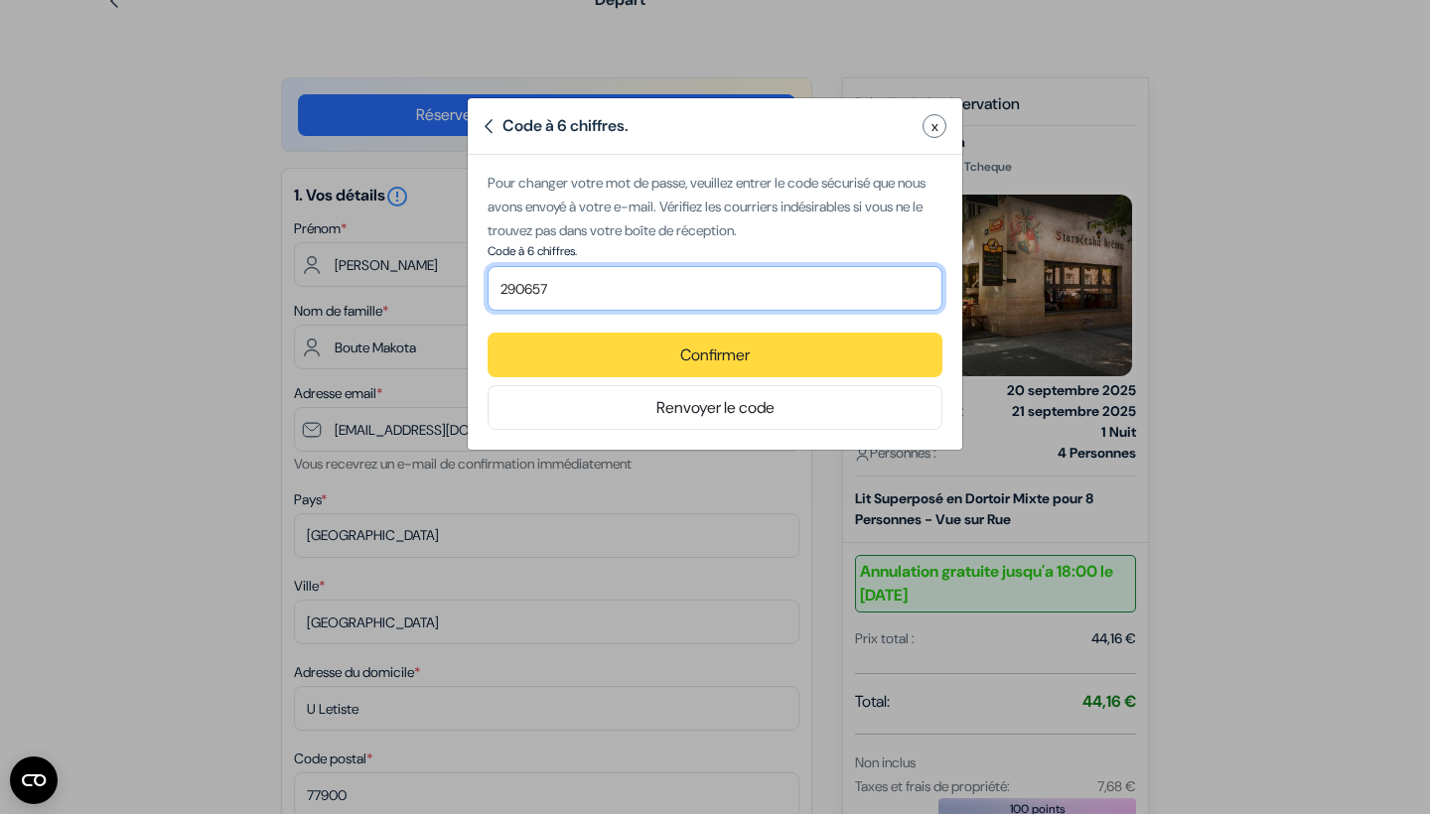
type input "290657"
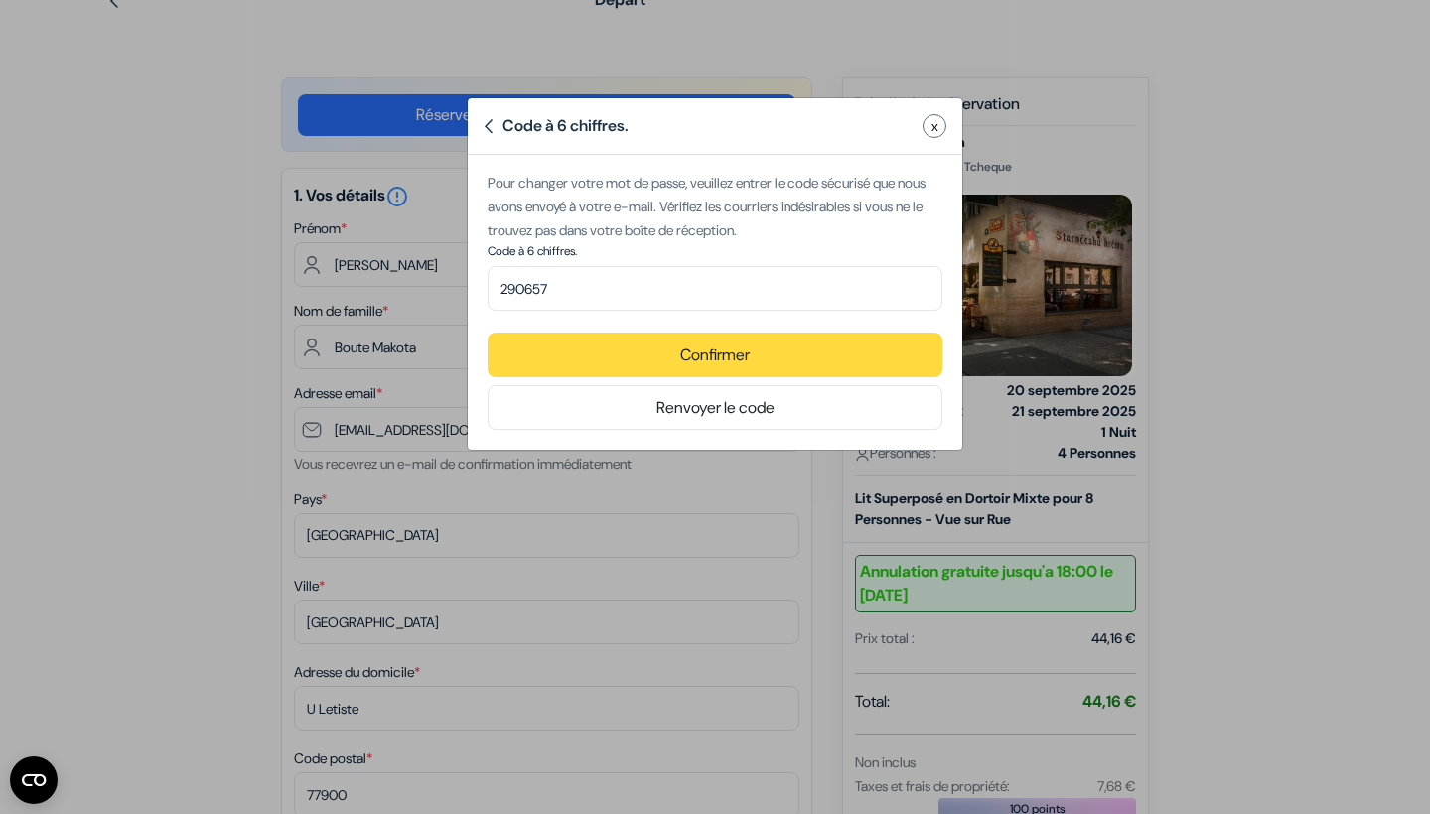
click at [820, 375] on button "Confirmer" at bounding box center [714, 355] width 455 height 45
click at [791, 349] on button "Confirmer" at bounding box center [714, 355] width 455 height 45
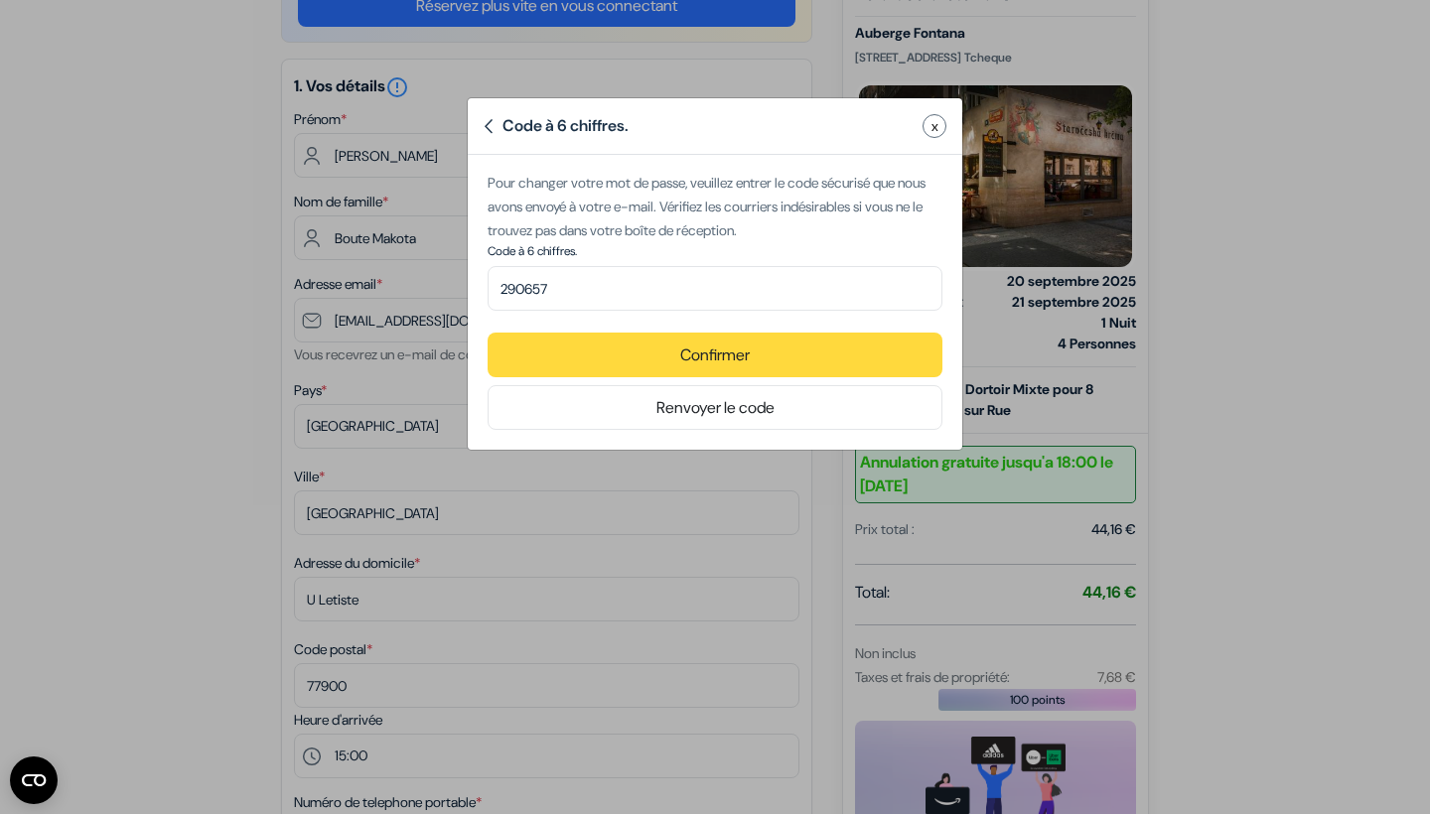
scroll to position [199, 0]
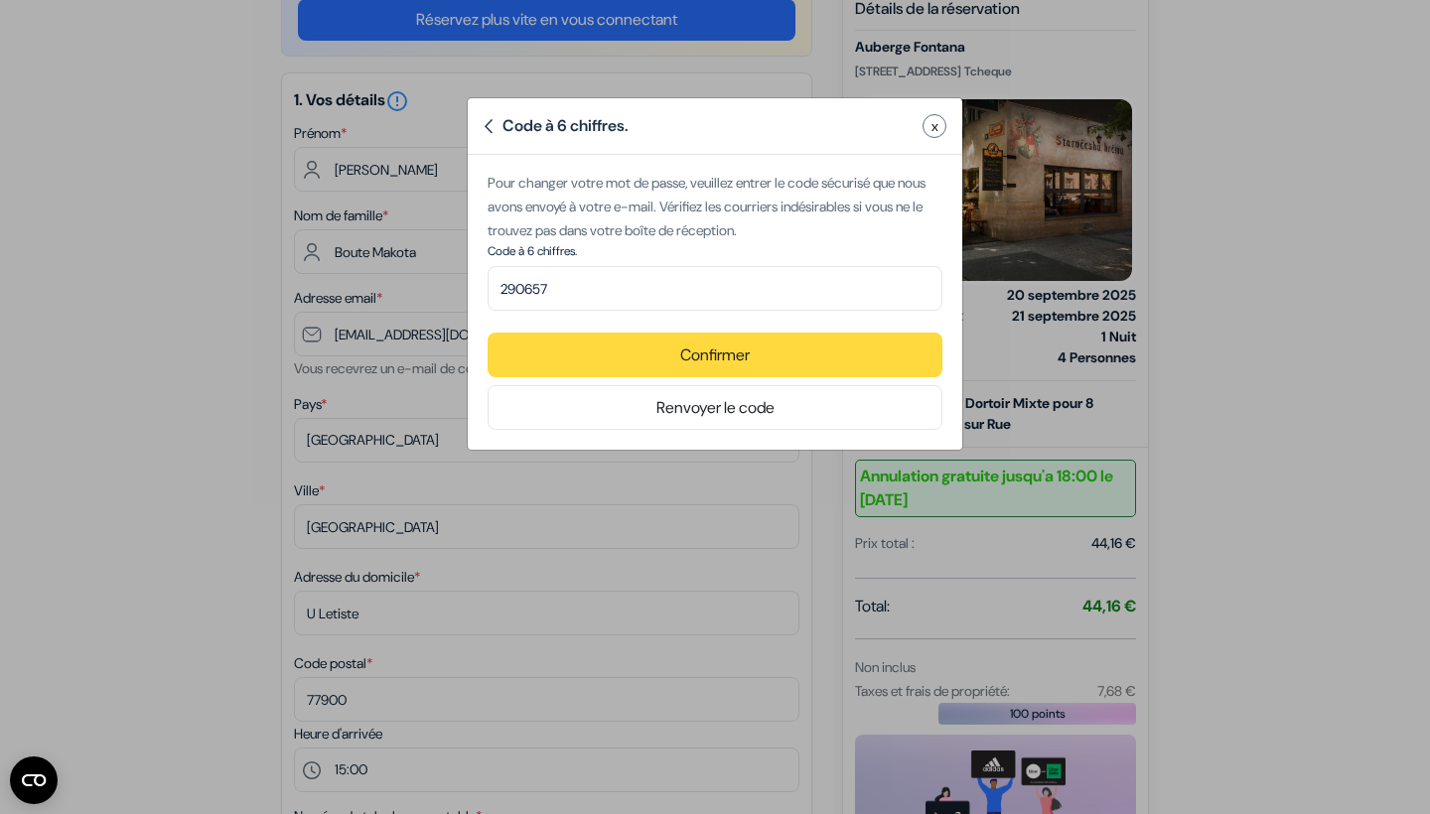
click at [723, 348] on button "Confirmer" at bounding box center [714, 355] width 455 height 45
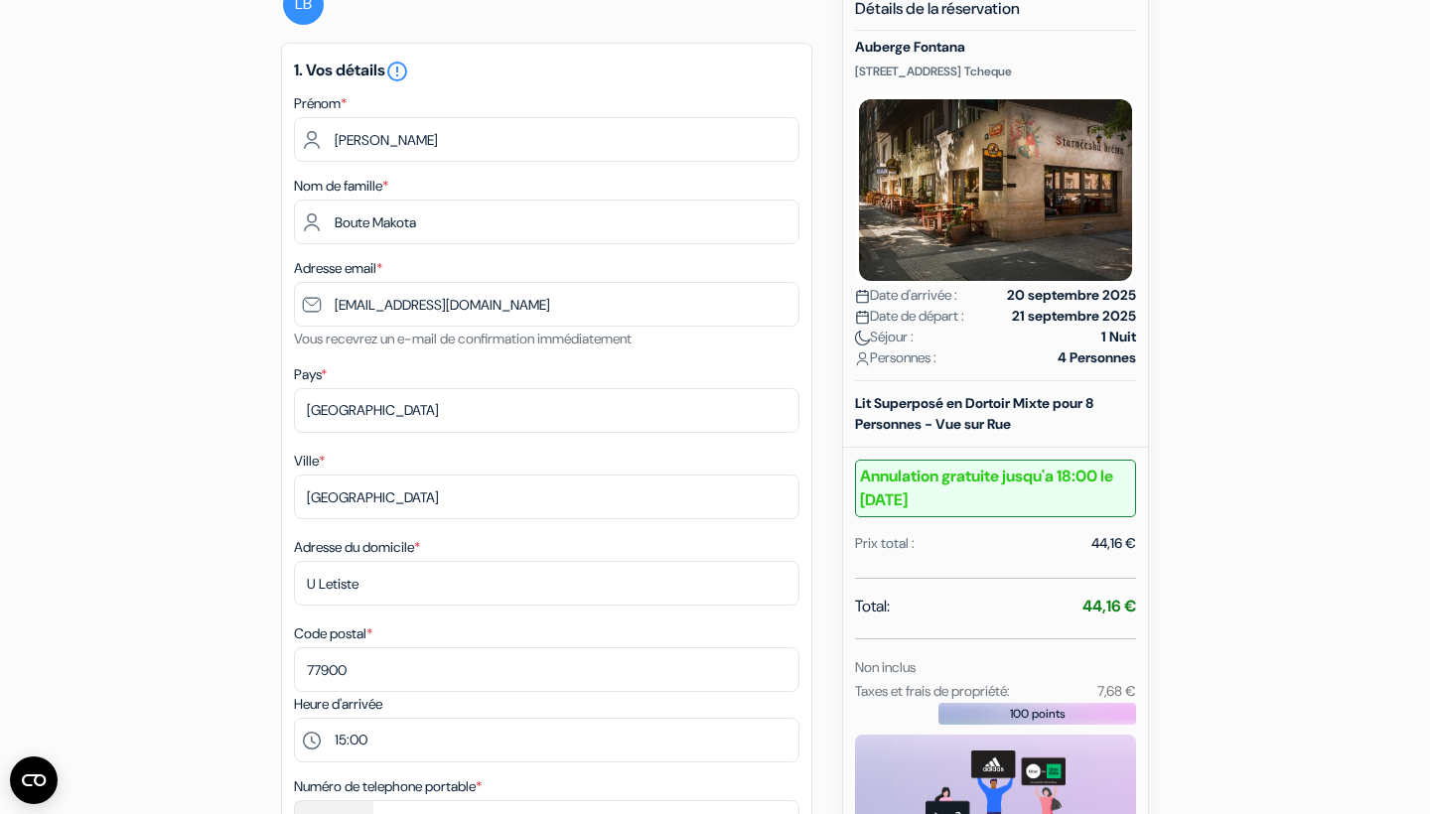
click at [780, 337] on div "Adresse email * [EMAIL_ADDRESS][DOMAIN_NAME] Vous recevrez un e-mail de confirm…" at bounding box center [546, 303] width 505 height 94
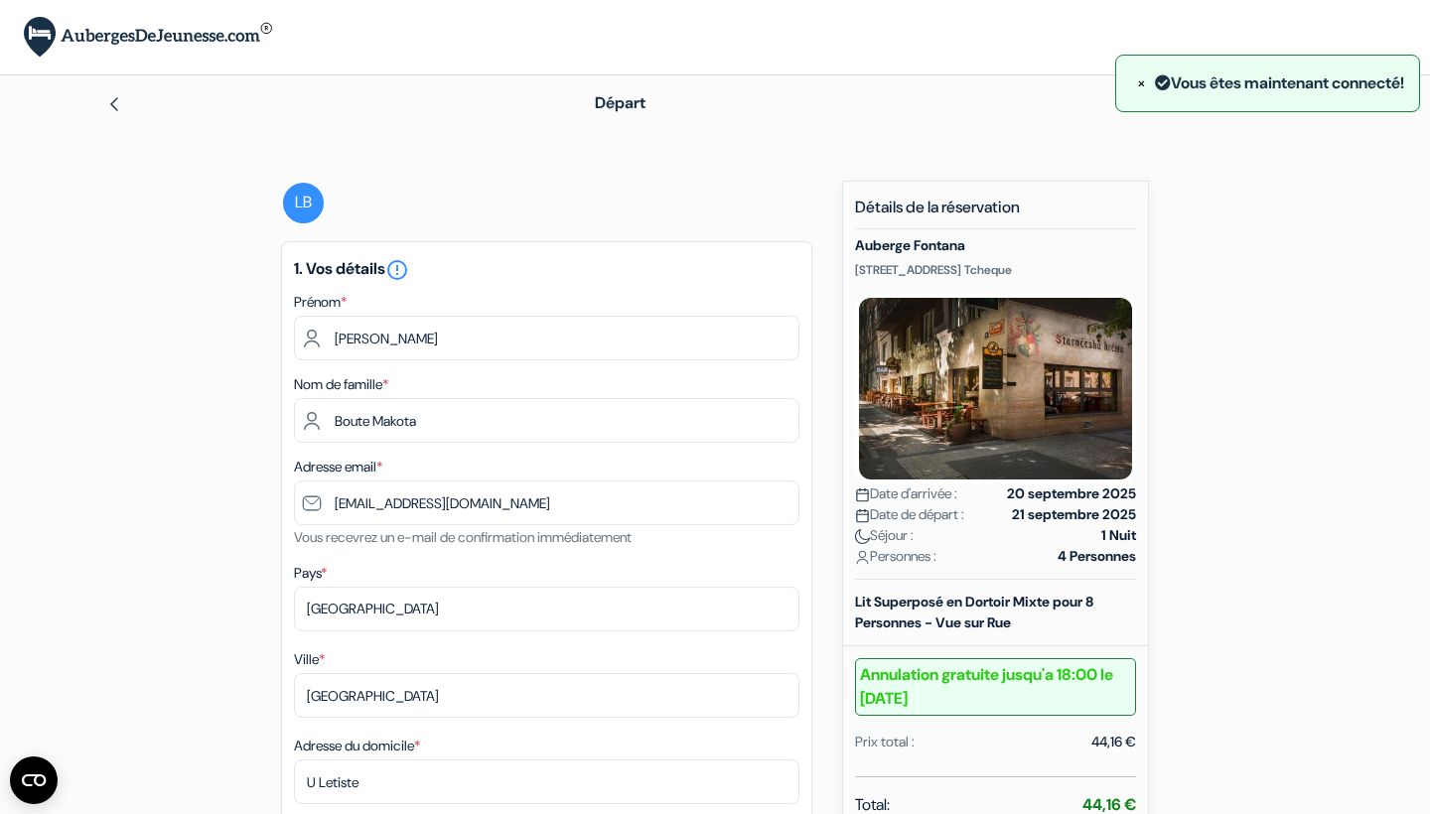
scroll to position [0, 0]
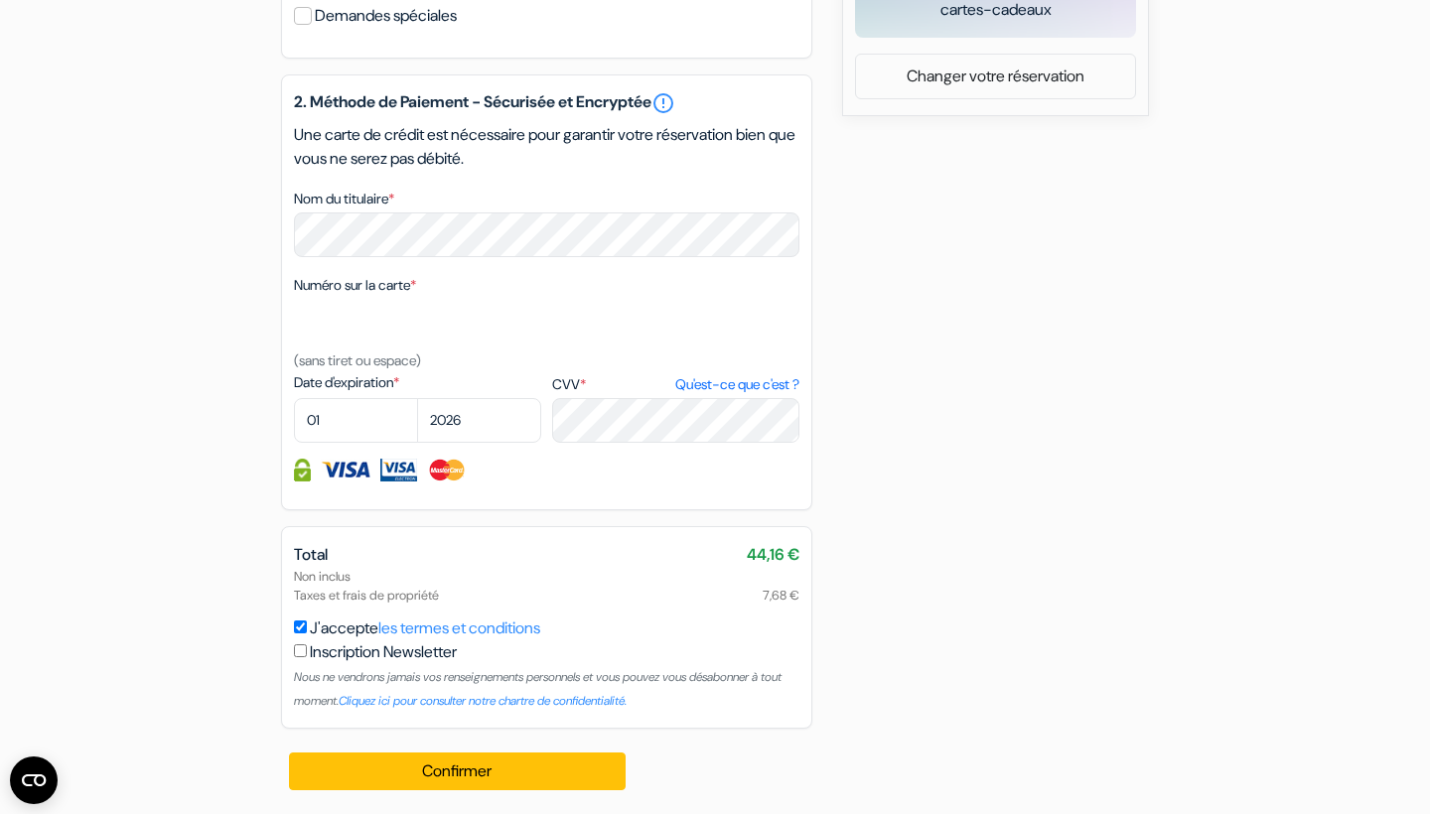
scroll to position [1141, 0]
click at [403, 762] on button "Confirmer Loading..." at bounding box center [457, 771] width 337 height 38
click at [295, 653] on input "checkbox" at bounding box center [300, 650] width 13 height 13
click at [364, 777] on button "Confirmer Loading..." at bounding box center [457, 771] width 337 height 38
click at [302, 653] on input "checkbox" at bounding box center [300, 650] width 13 height 13
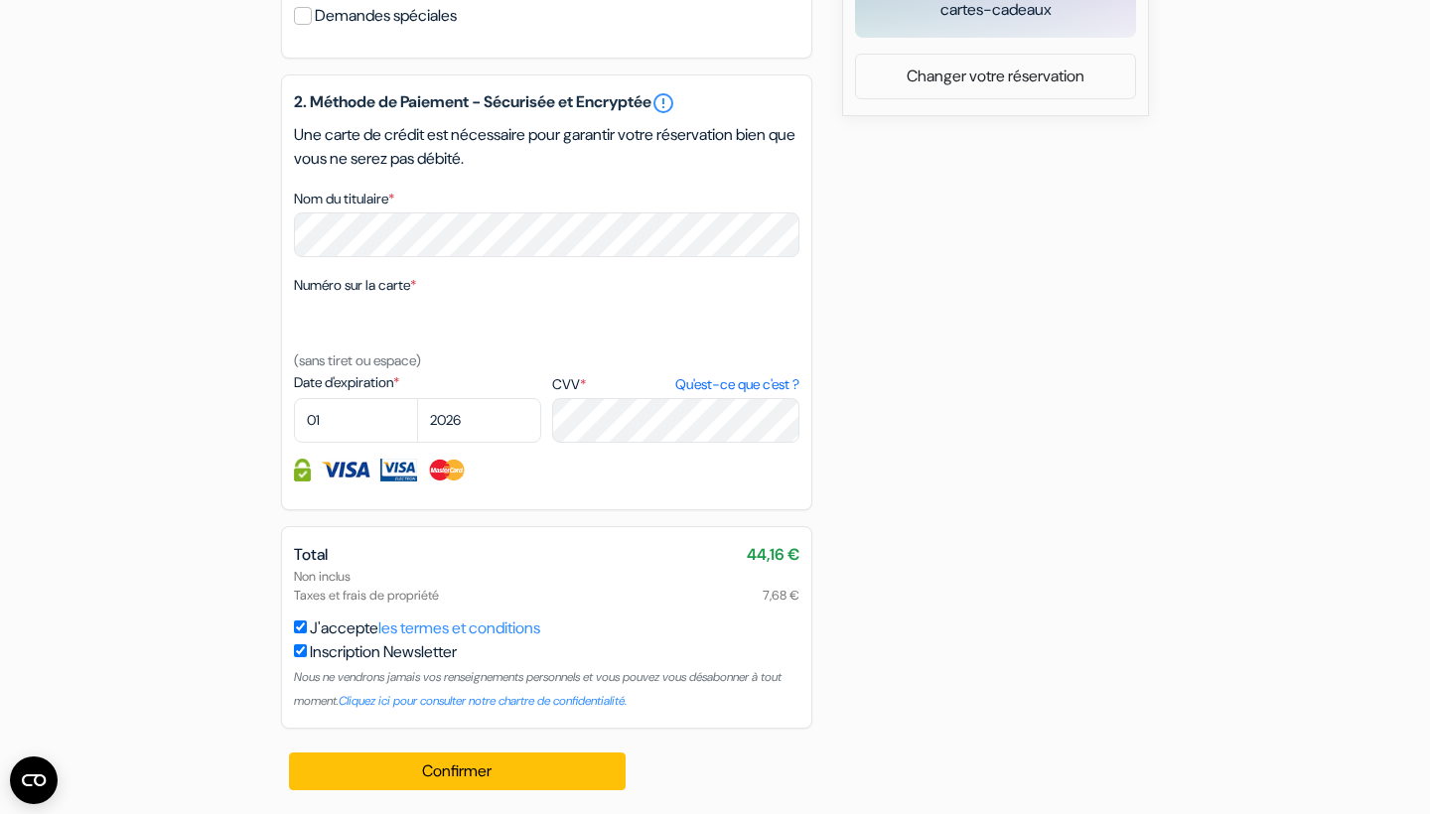
checkbox input "false"
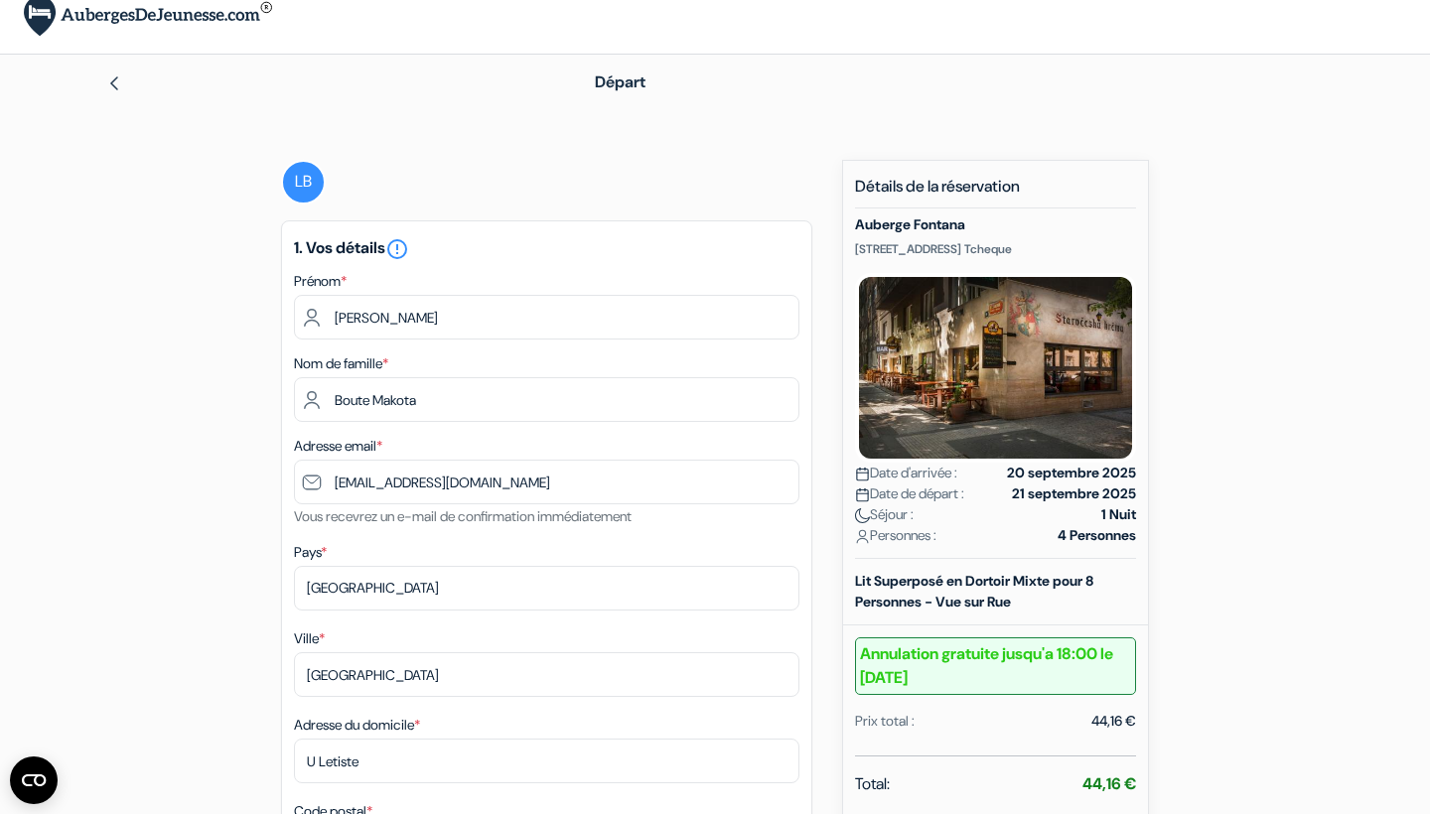
scroll to position [17, 0]
